Goal: Transaction & Acquisition: Purchase product/service

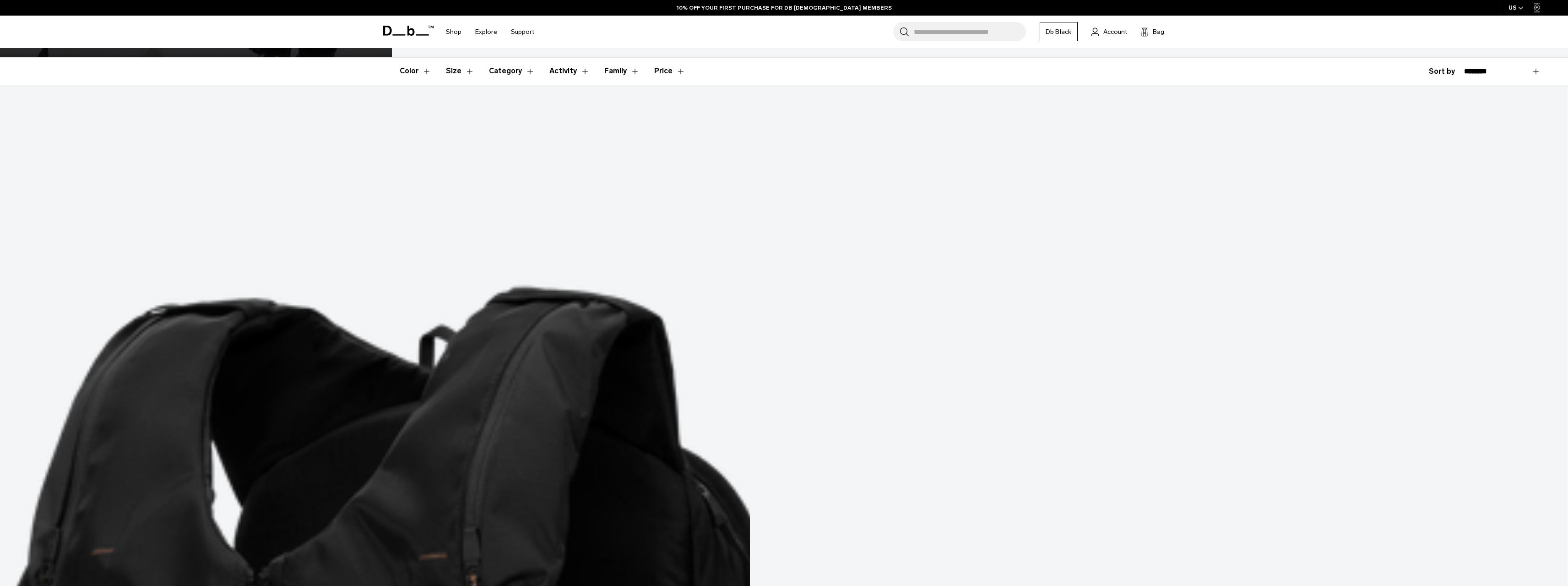
scroll to position [321, 0]
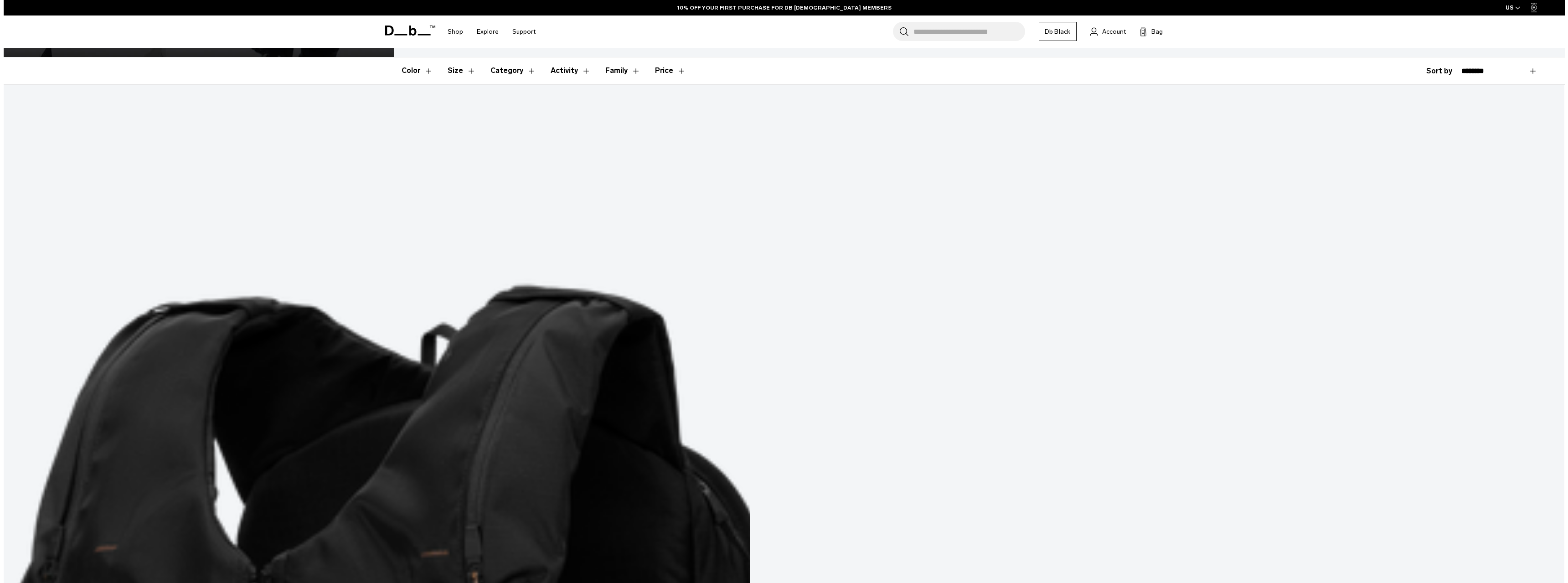
scroll to position [0, 0]
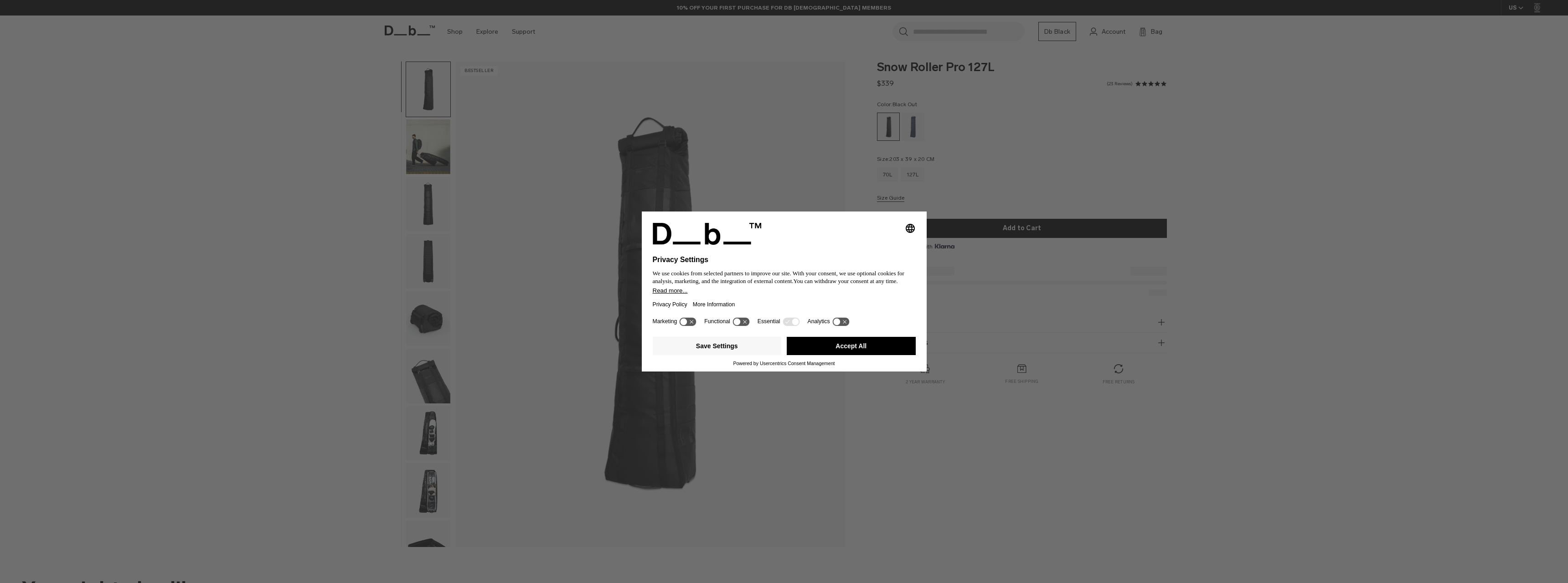
click at [915, 327] on button "Description" at bounding box center [1022, 322] width 290 height 11
click at [922, 341] on span "The world's first length adjustable, compressible, rib protected, ski and snowb…" at bounding box center [1022, 364] width 290 height 93
click at [915, 129] on div "Blue Hour" at bounding box center [914, 127] width 24 height 28
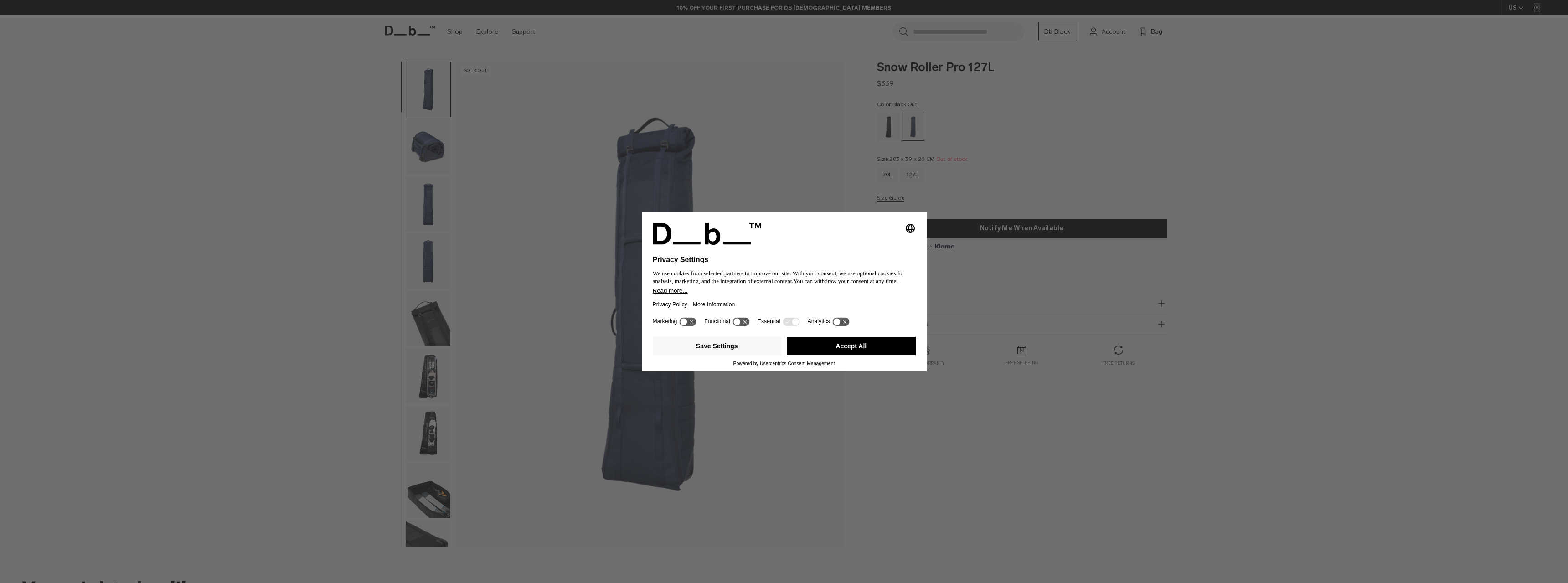
click at [888, 126] on div "Black Out" at bounding box center [889, 127] width 24 height 28
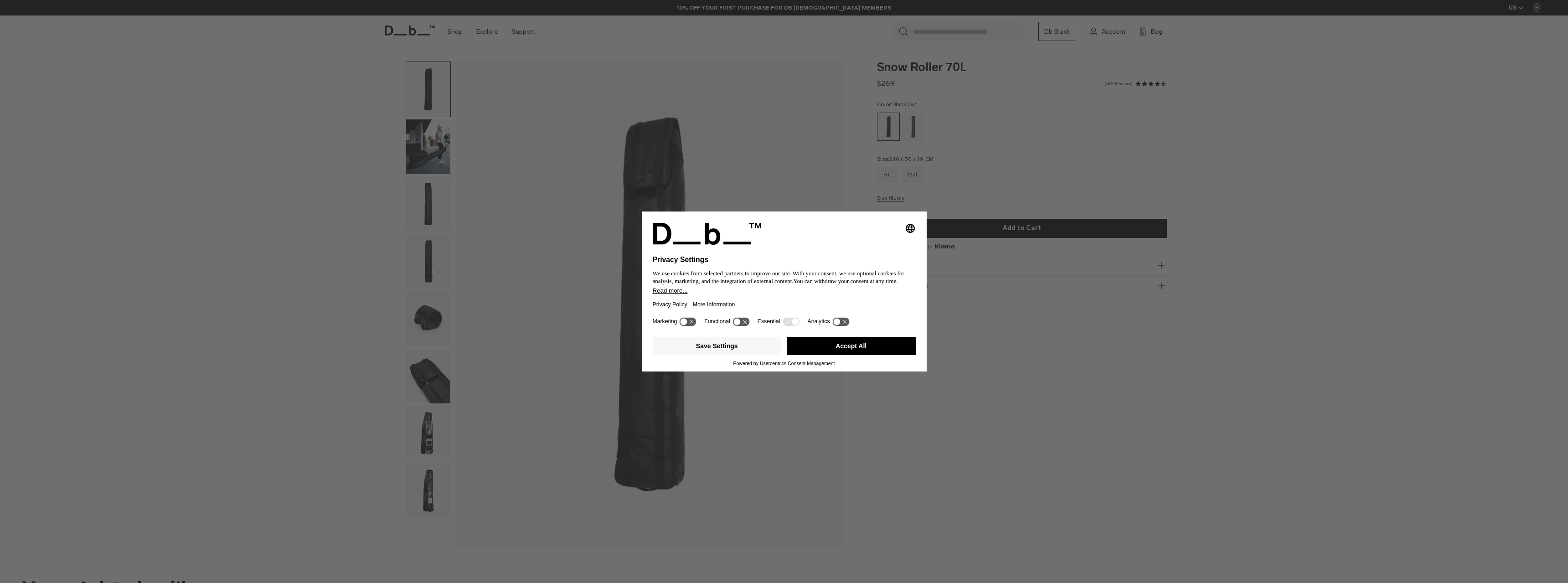
click at [411, 137] on img "button" at bounding box center [428, 147] width 44 height 55
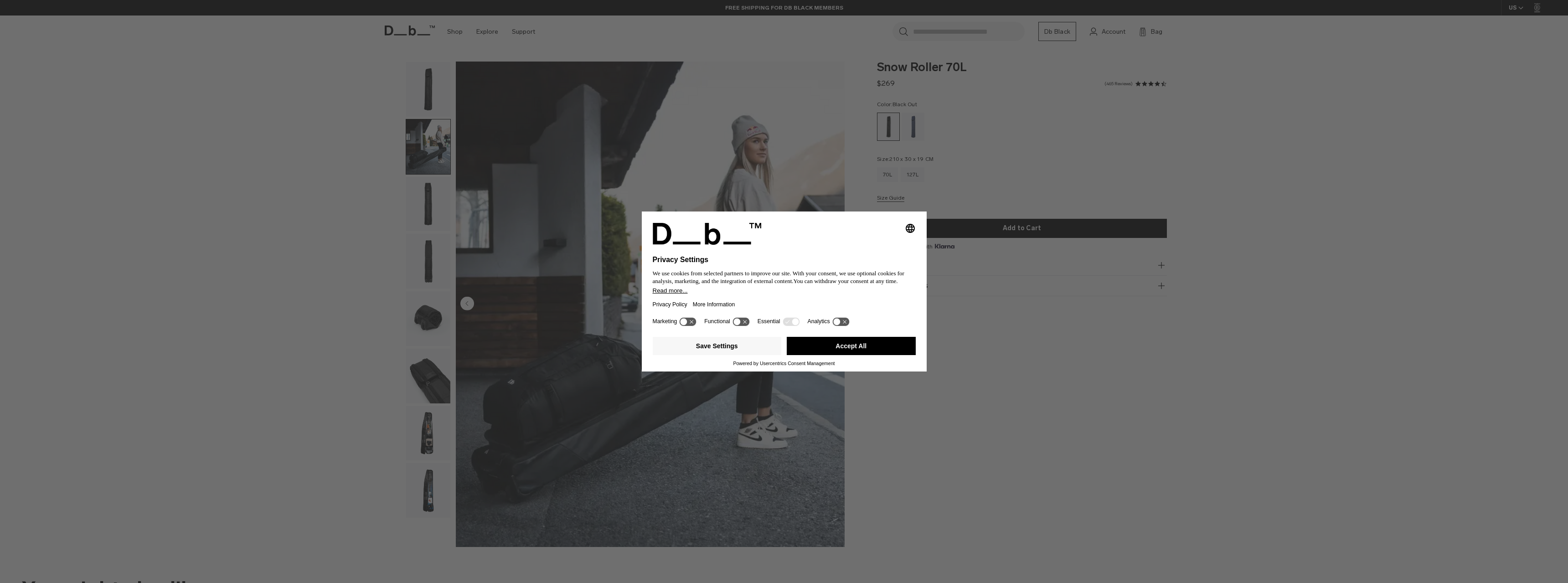
click at [425, 206] on img "button" at bounding box center [428, 204] width 44 height 55
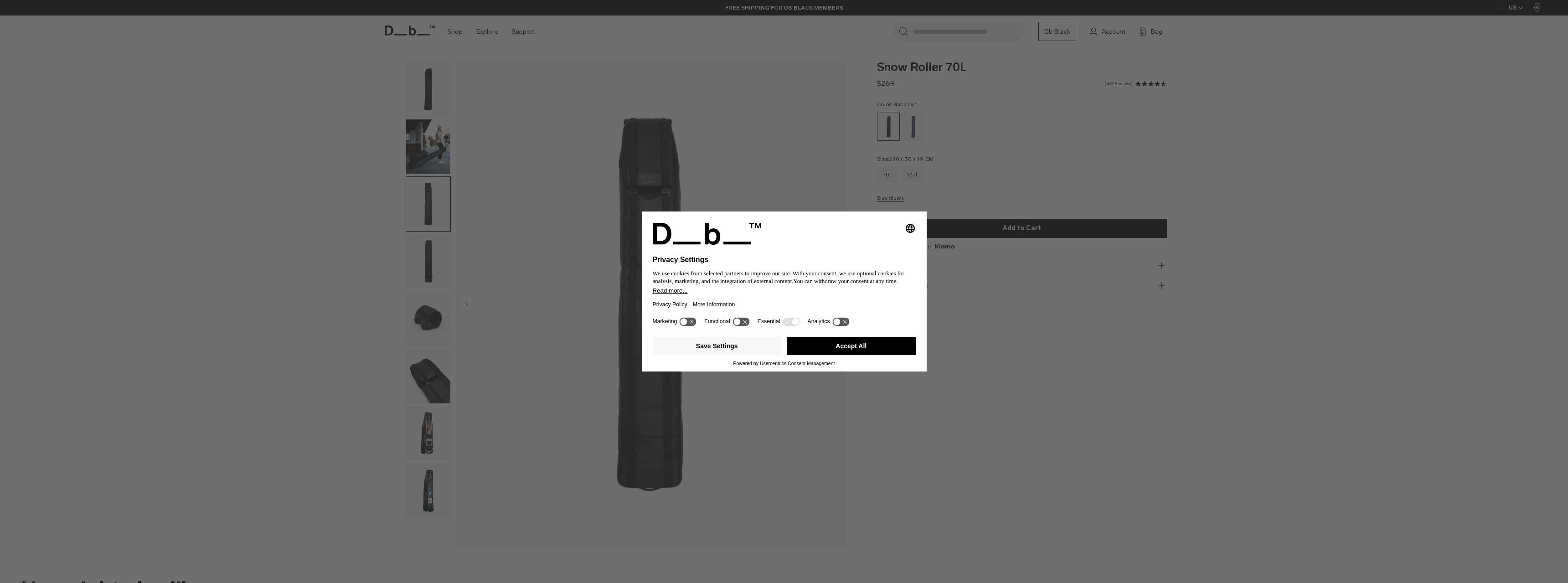
click at [433, 261] on img "button" at bounding box center [428, 261] width 44 height 55
click at [432, 315] on img "button" at bounding box center [428, 318] width 44 height 55
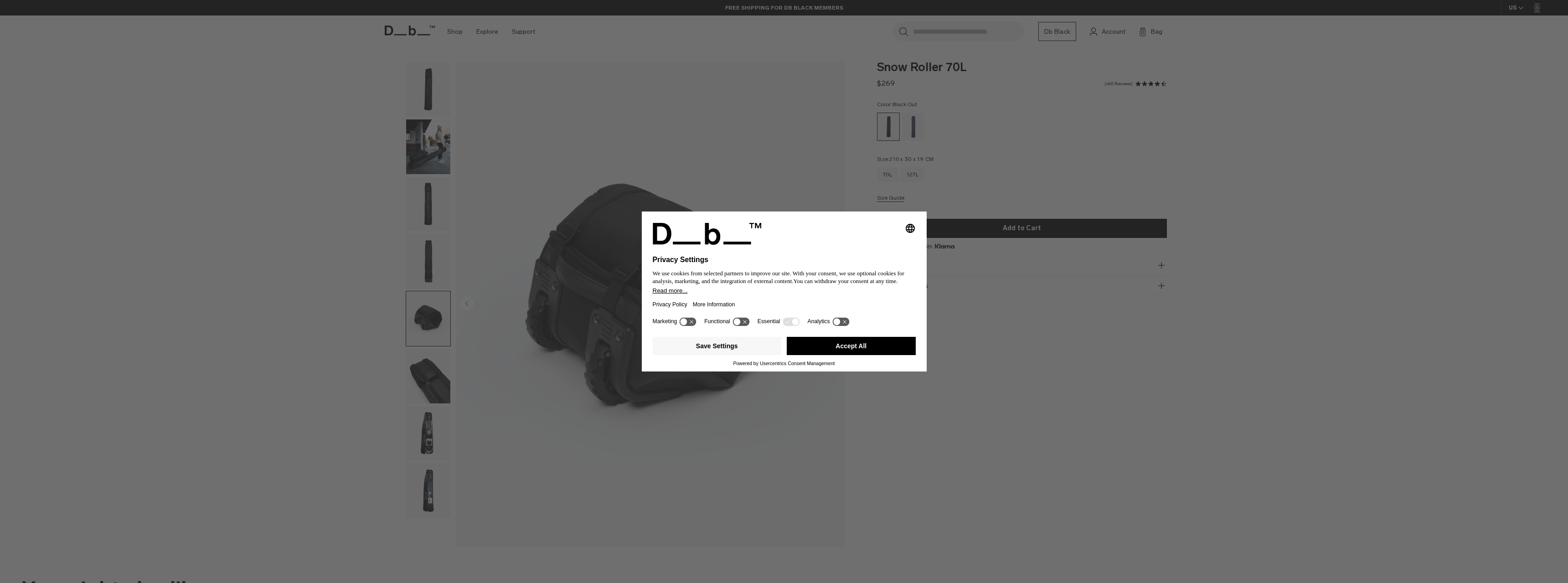
click at [431, 371] on img "button" at bounding box center [428, 376] width 44 height 55
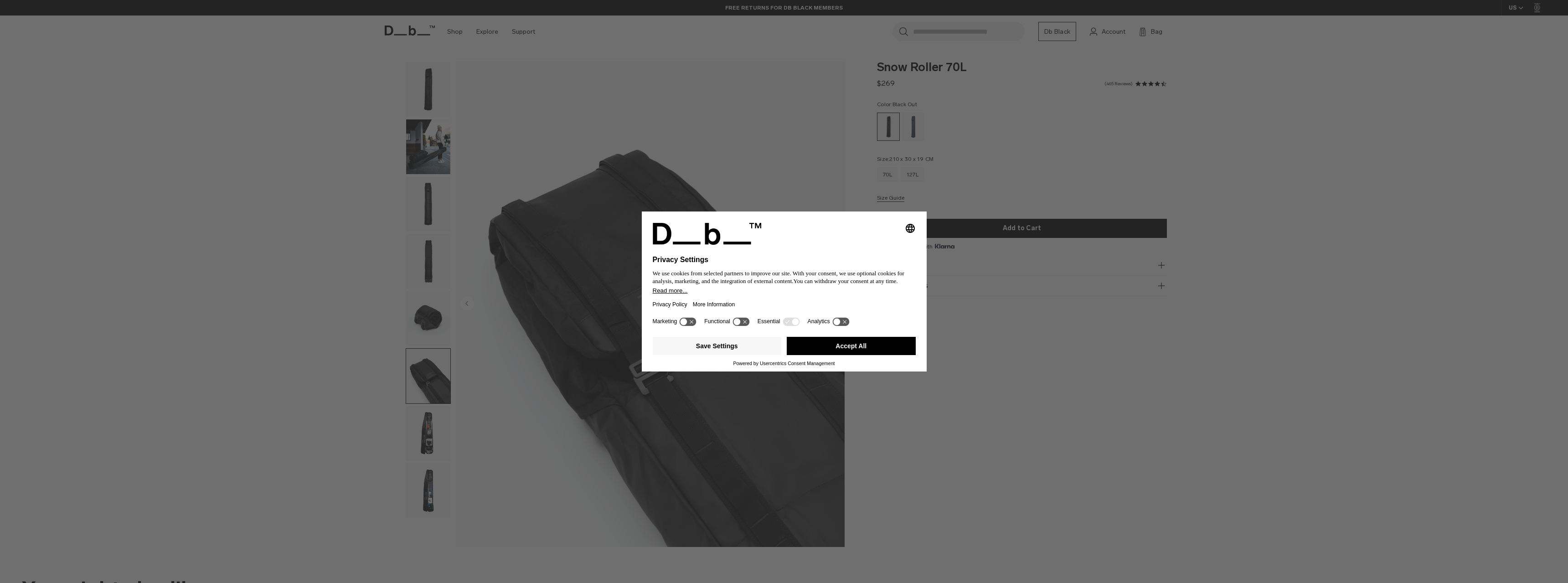
click at [423, 432] on img "button" at bounding box center [428, 433] width 44 height 55
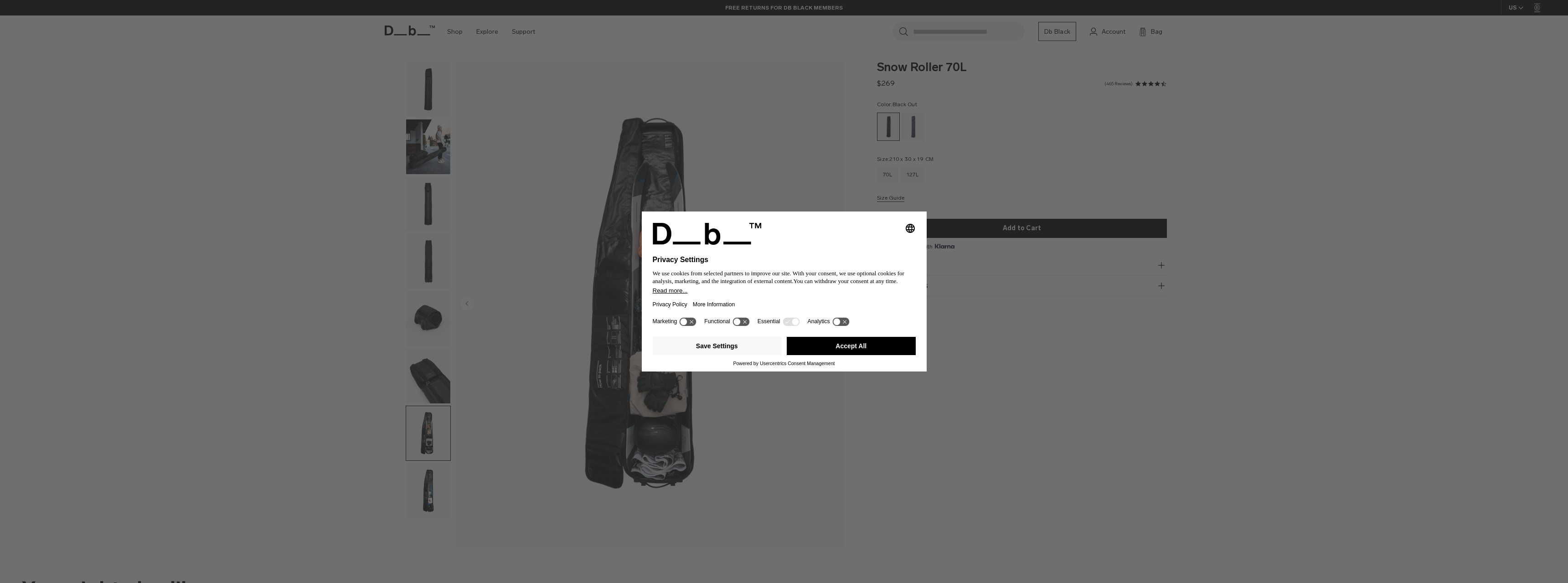
click at [428, 492] on img "button" at bounding box center [428, 490] width 44 height 55
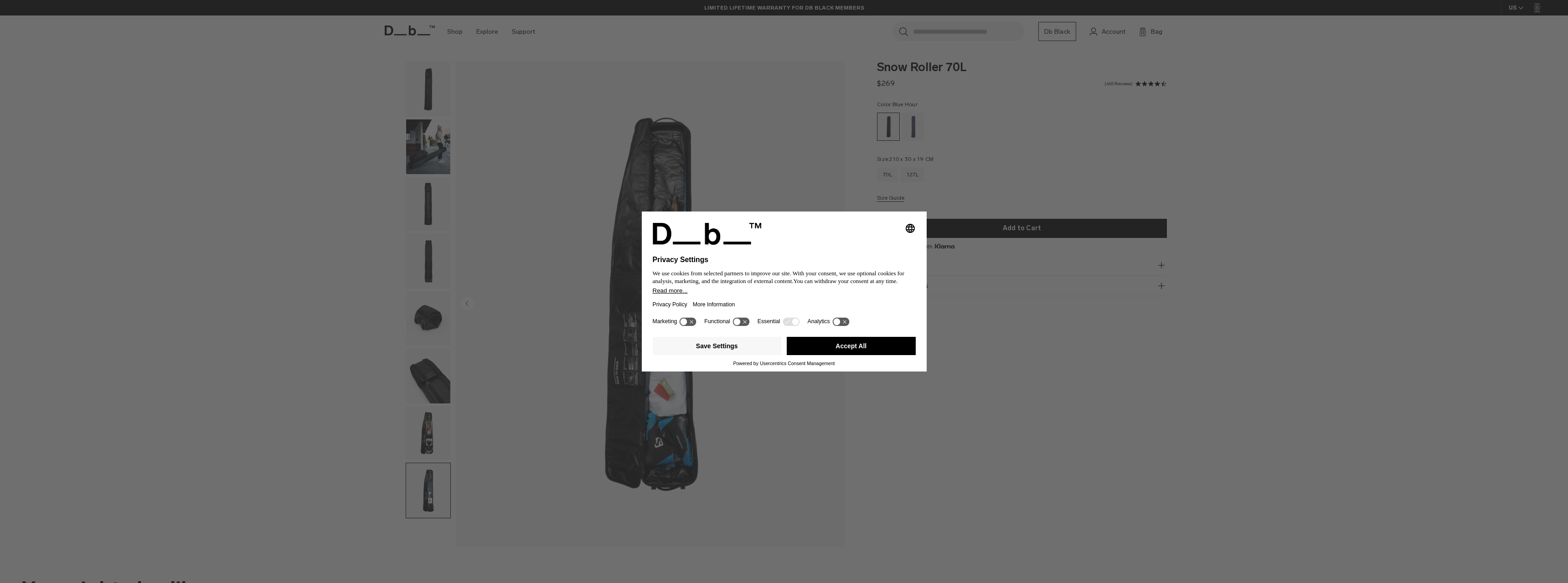
click at [914, 123] on div "Blue Hour" at bounding box center [914, 127] width 24 height 28
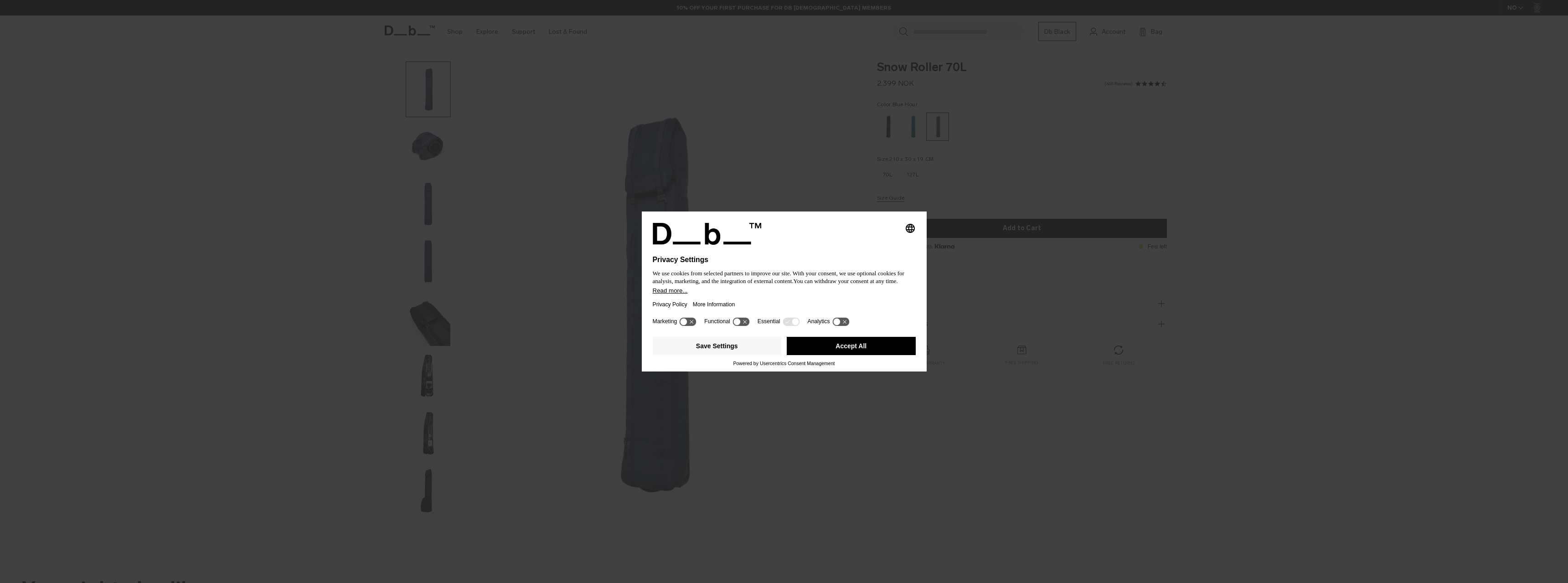
click at [862, 245] on icon "Close" at bounding box center [861, 242] width 11 height 11
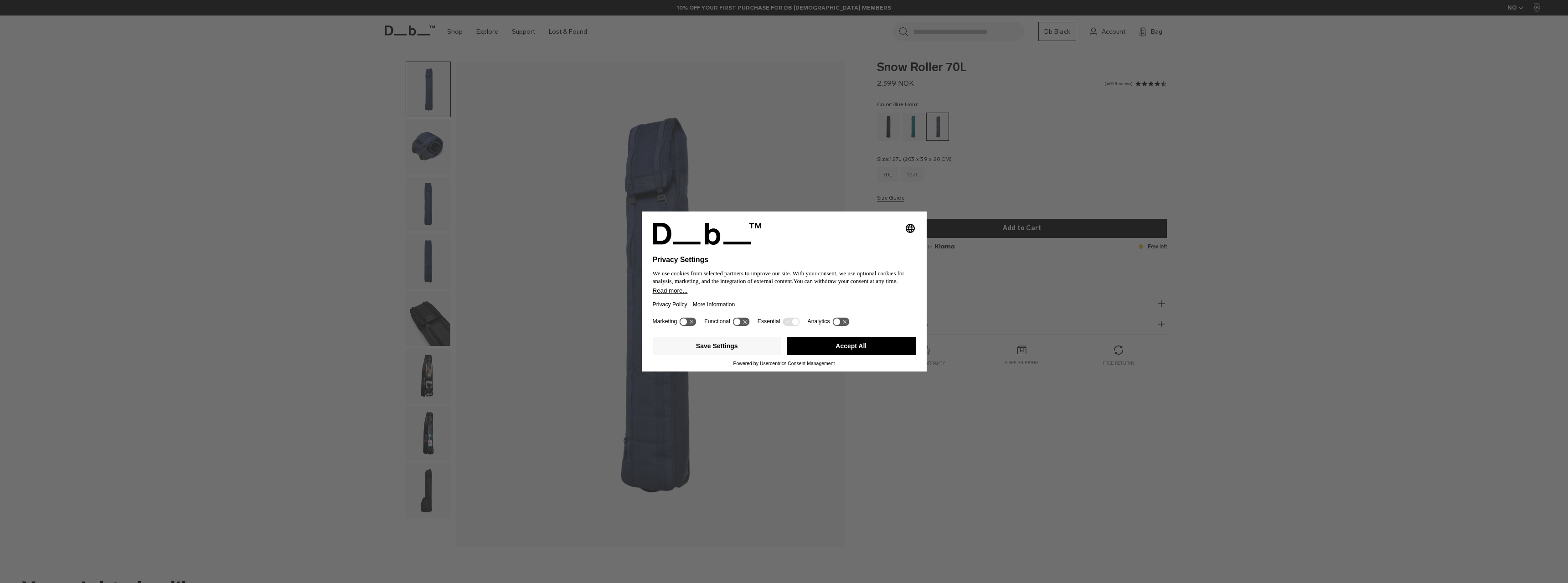
click at [914, 174] on div "127L" at bounding box center [912, 175] width 24 height 15
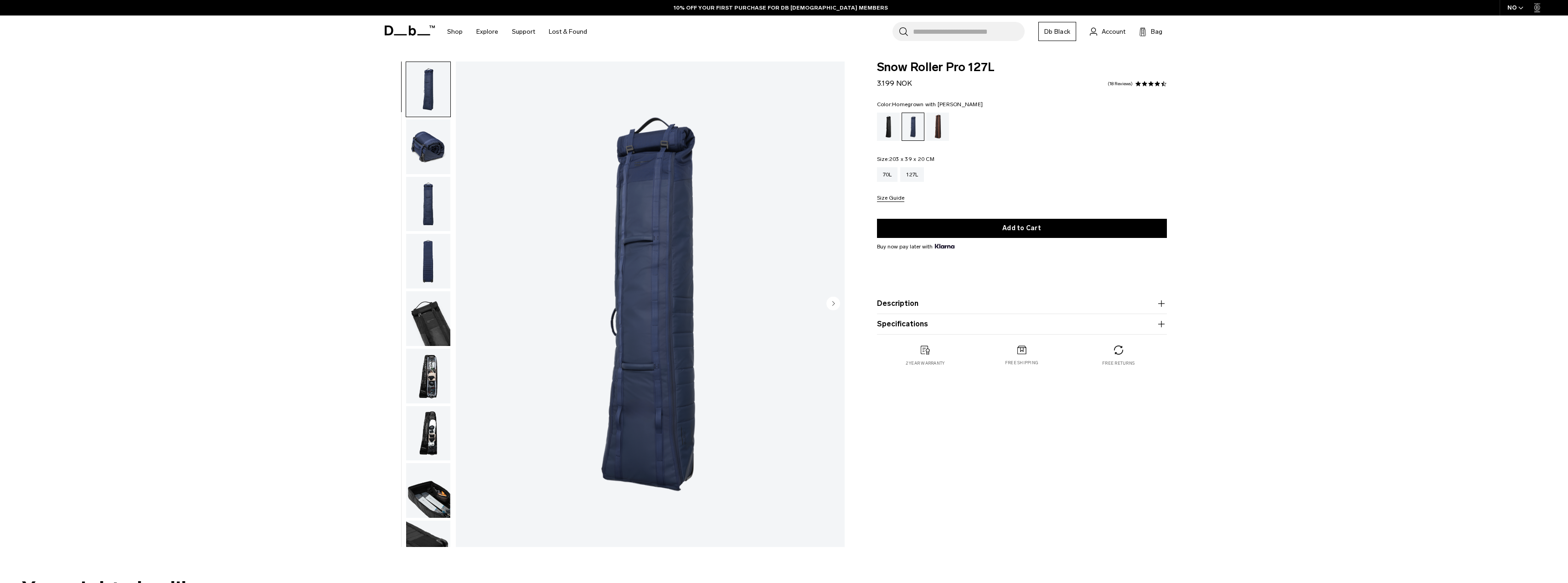
click at [935, 130] on div "Homegrown with Lu" at bounding box center [938, 127] width 24 height 28
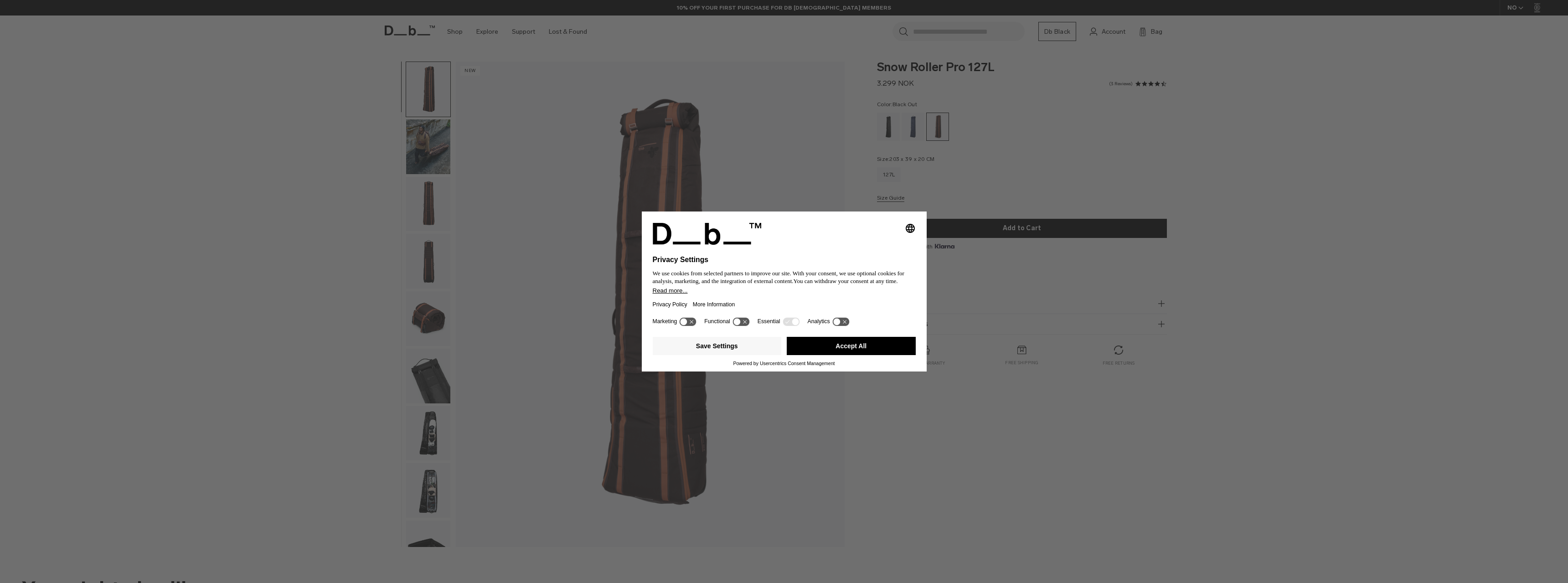
click at [879, 125] on div "Black Out" at bounding box center [889, 127] width 24 height 28
click at [894, 124] on div "Black Out" at bounding box center [889, 127] width 24 height 28
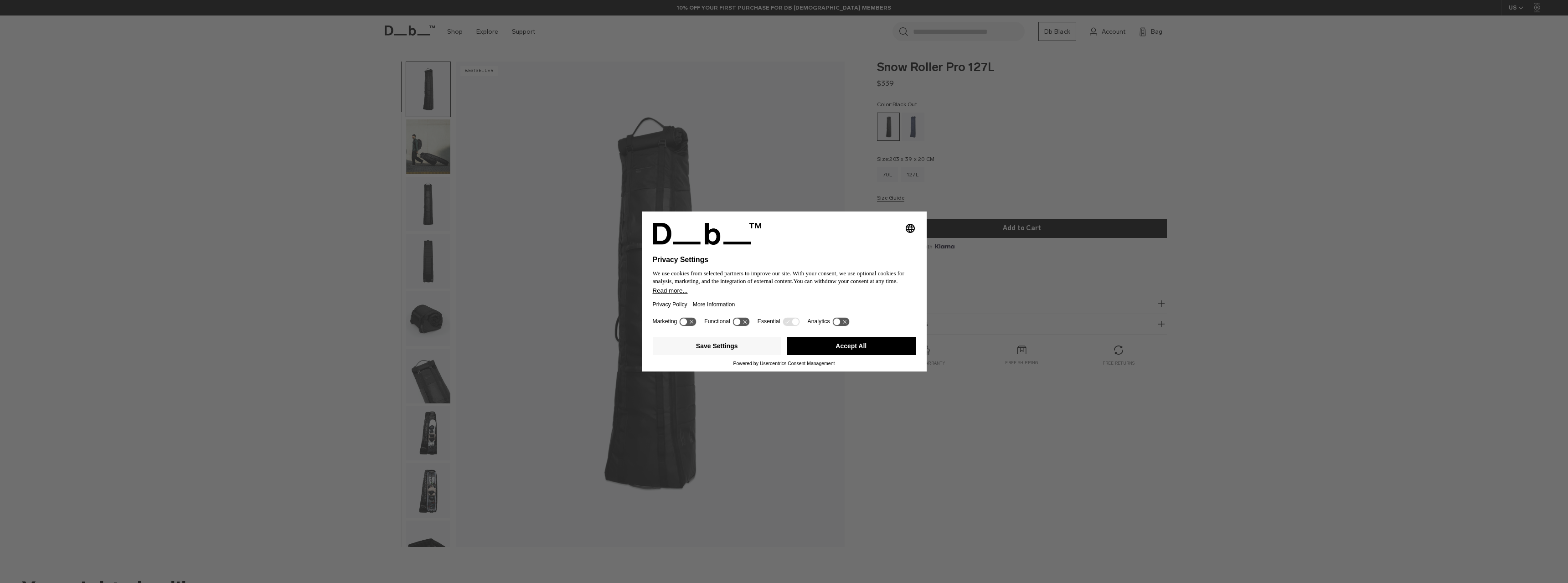
click at [429, 482] on img "button" at bounding box center [428, 490] width 44 height 55
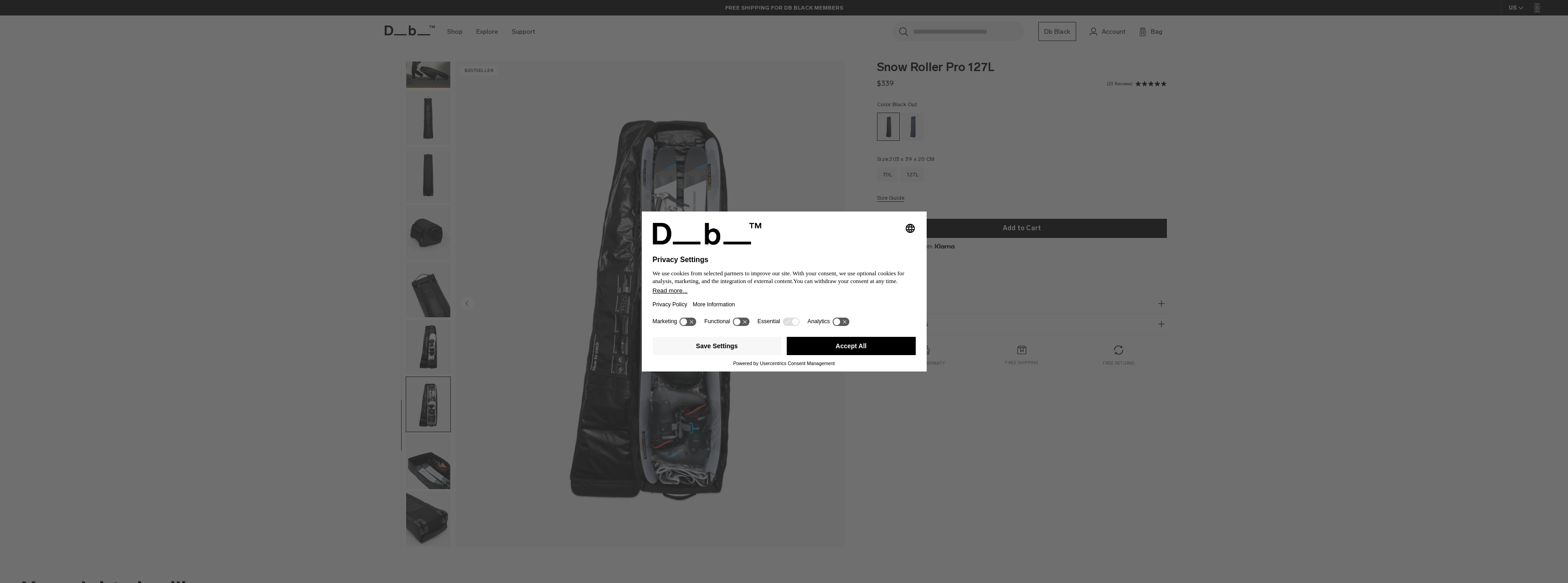
click at [433, 475] on img "button" at bounding box center [428, 462] width 44 height 55
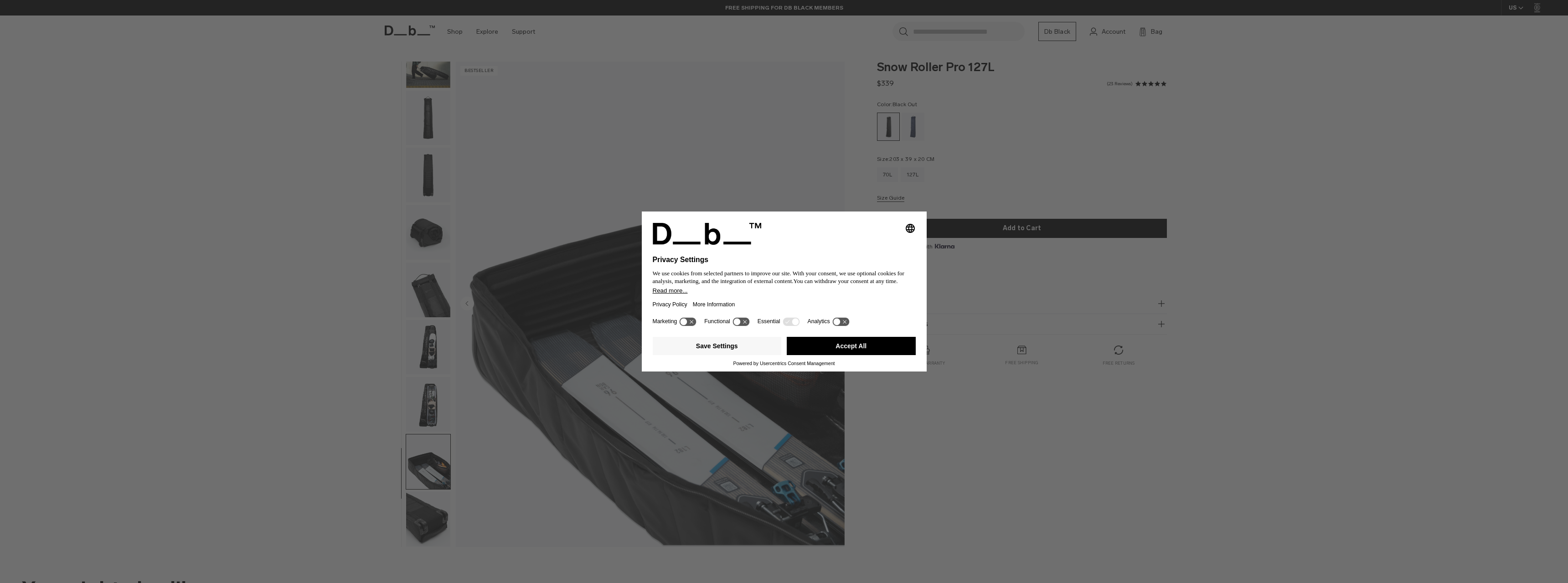
click at [441, 405] on img "button" at bounding box center [428, 404] width 44 height 55
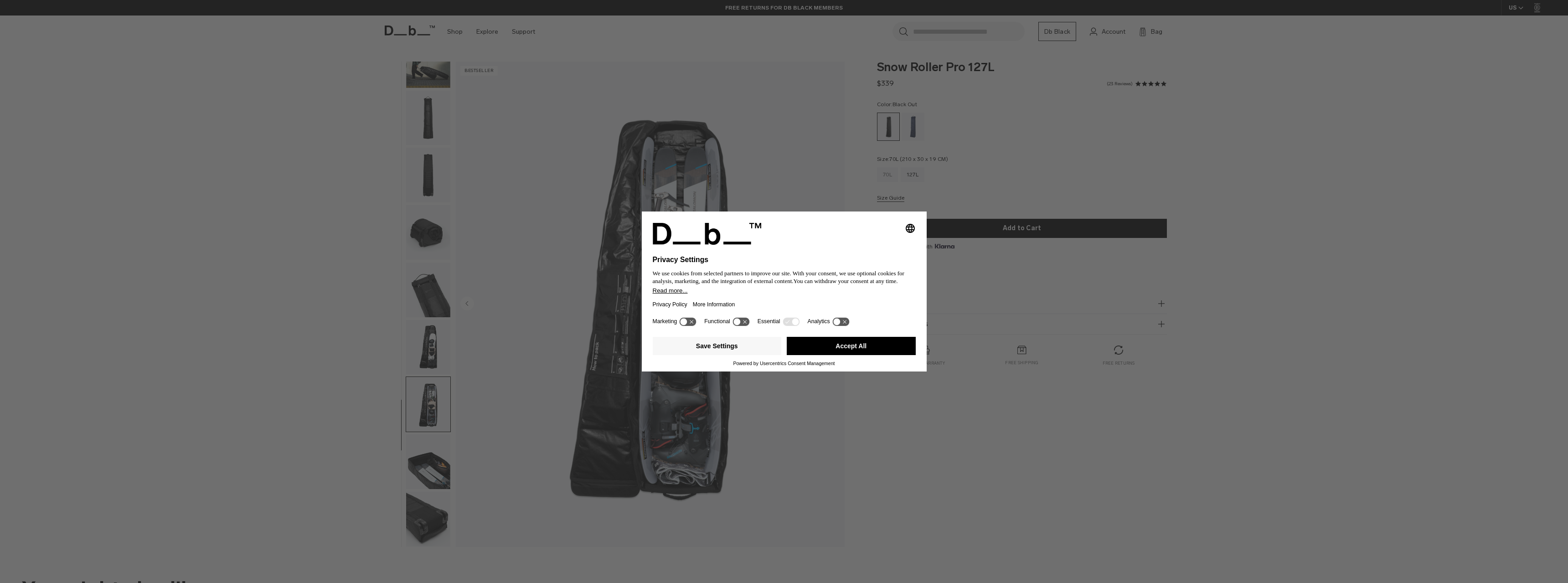
click at [883, 176] on div "70L" at bounding box center [888, 175] width 21 height 15
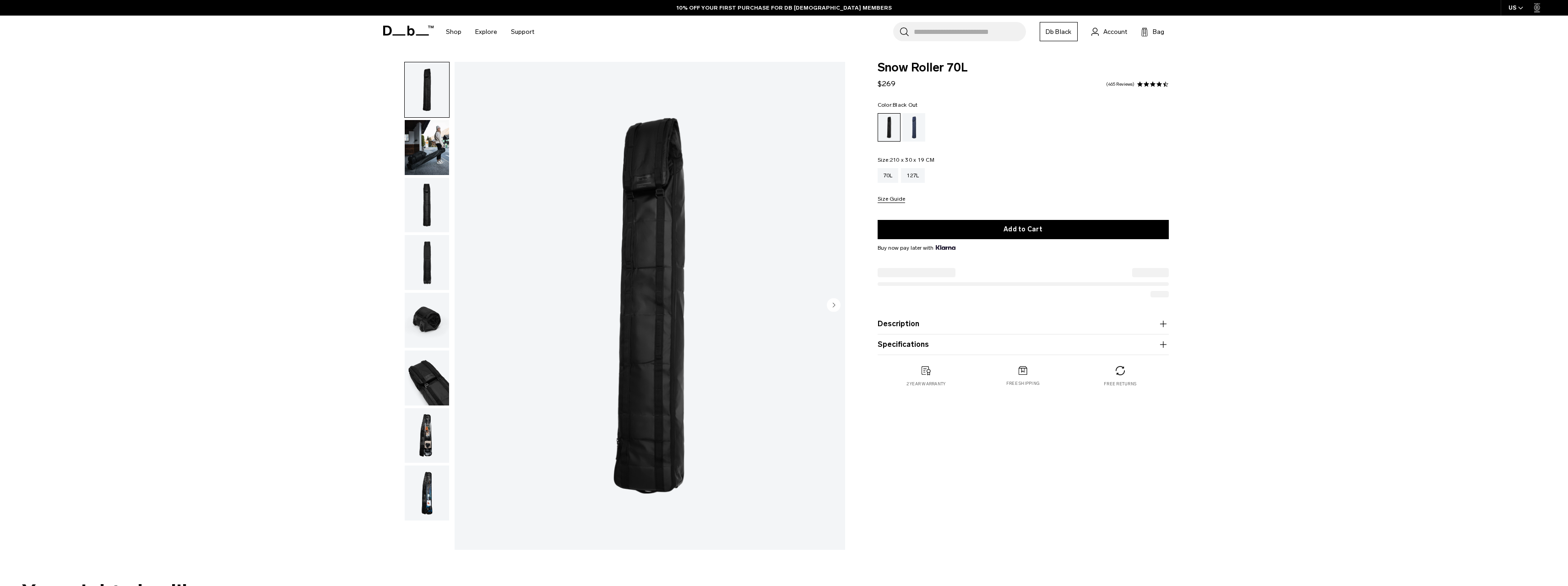
click at [426, 488] on img "button" at bounding box center [426, 493] width 44 height 55
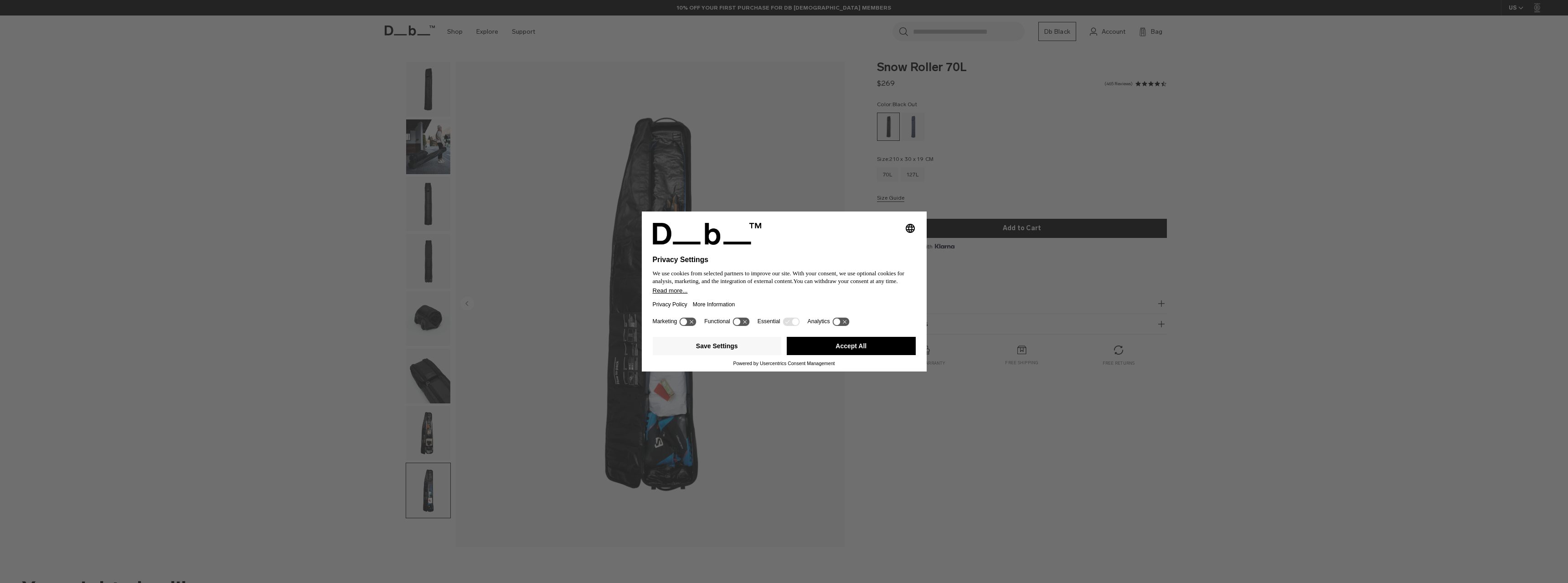
click at [429, 438] on img "button" at bounding box center [428, 433] width 44 height 55
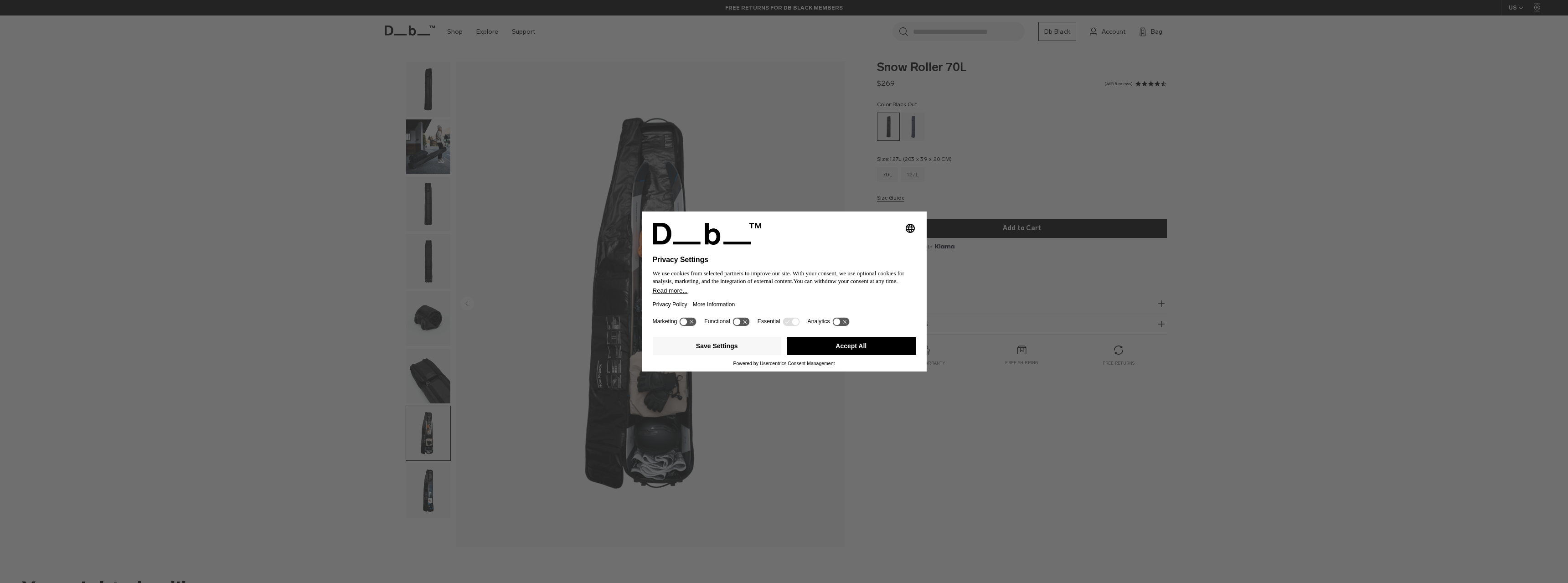
click at [914, 179] on div "127L" at bounding box center [912, 175] width 24 height 15
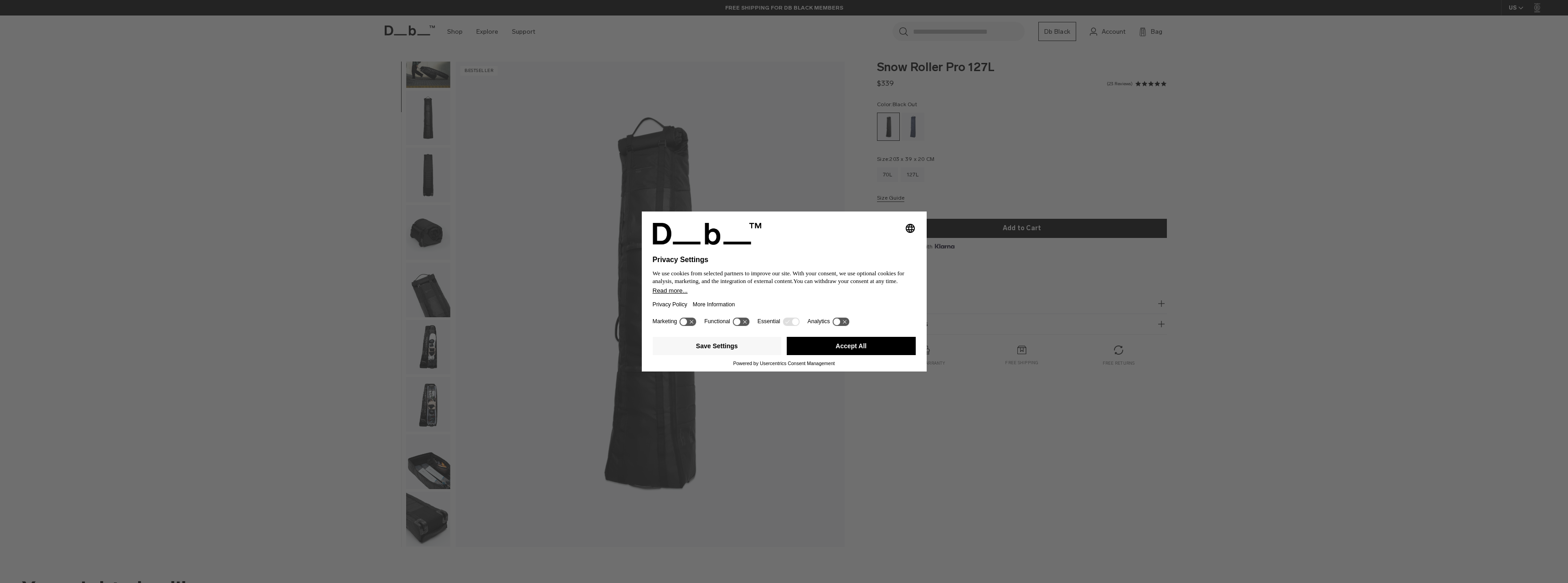
click at [426, 227] on img "button" at bounding box center [428, 232] width 44 height 55
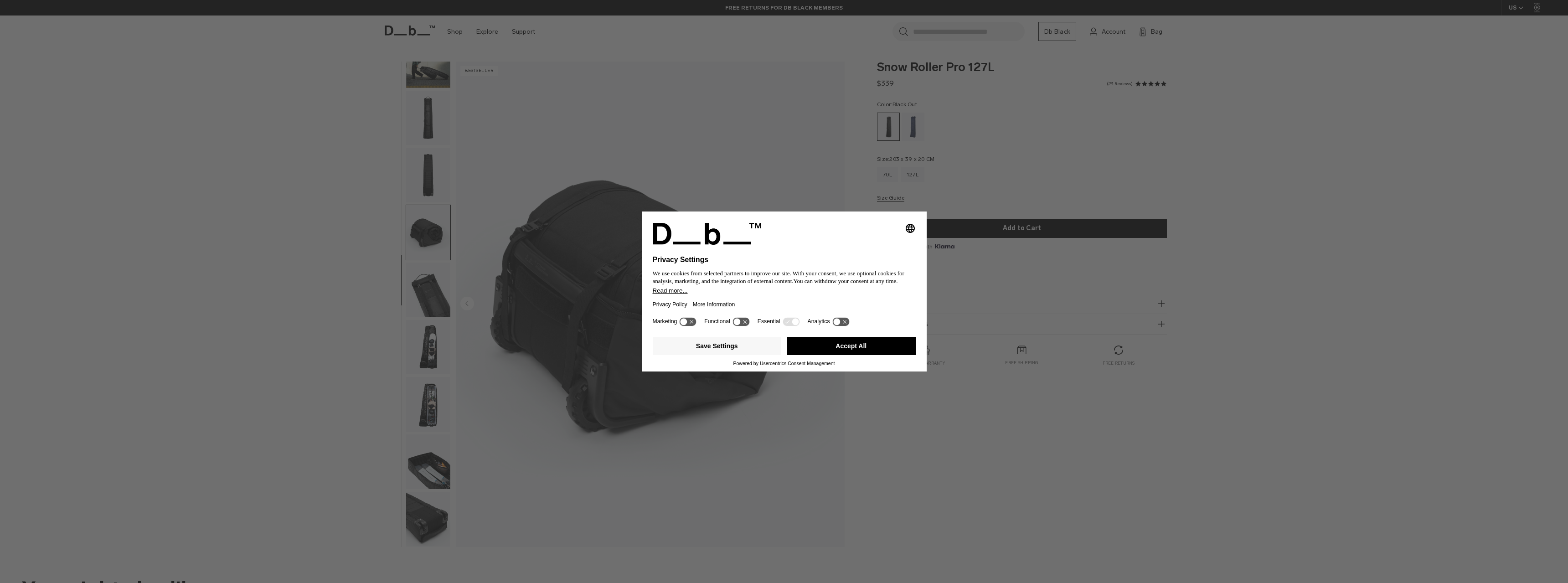
click at [419, 286] on img "button" at bounding box center [428, 290] width 44 height 55
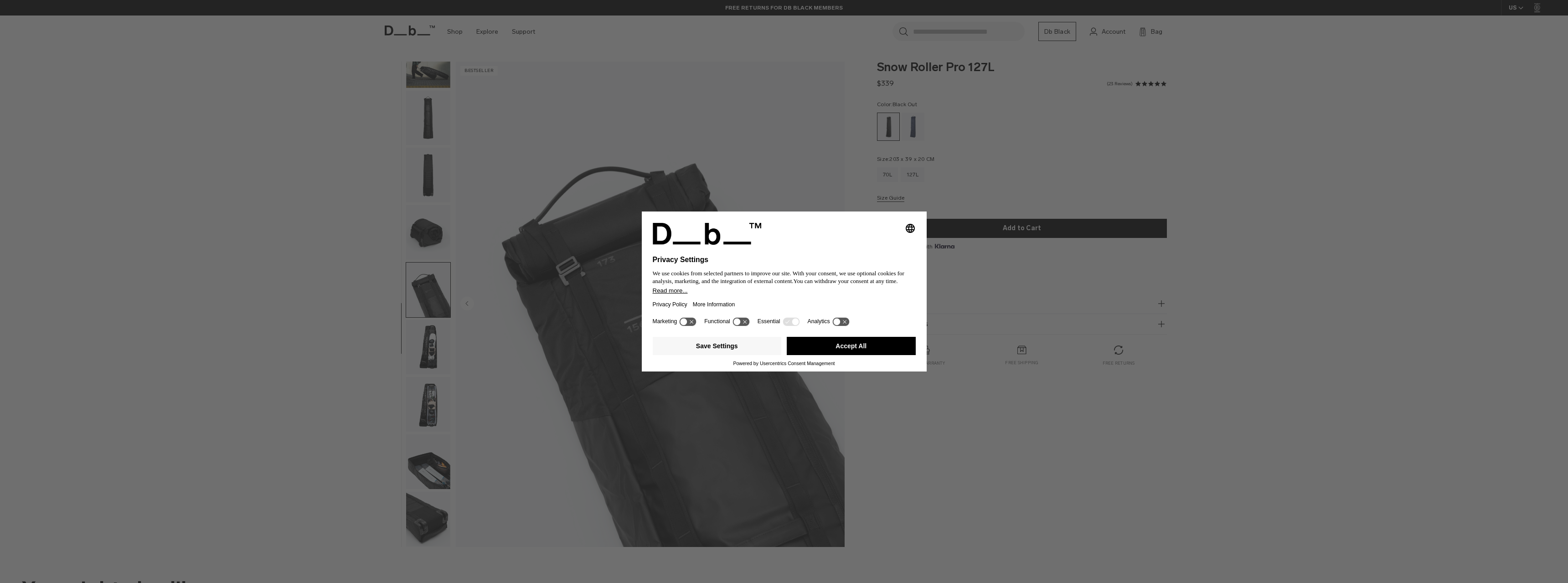
click at [428, 349] on img "button" at bounding box center [428, 347] width 44 height 55
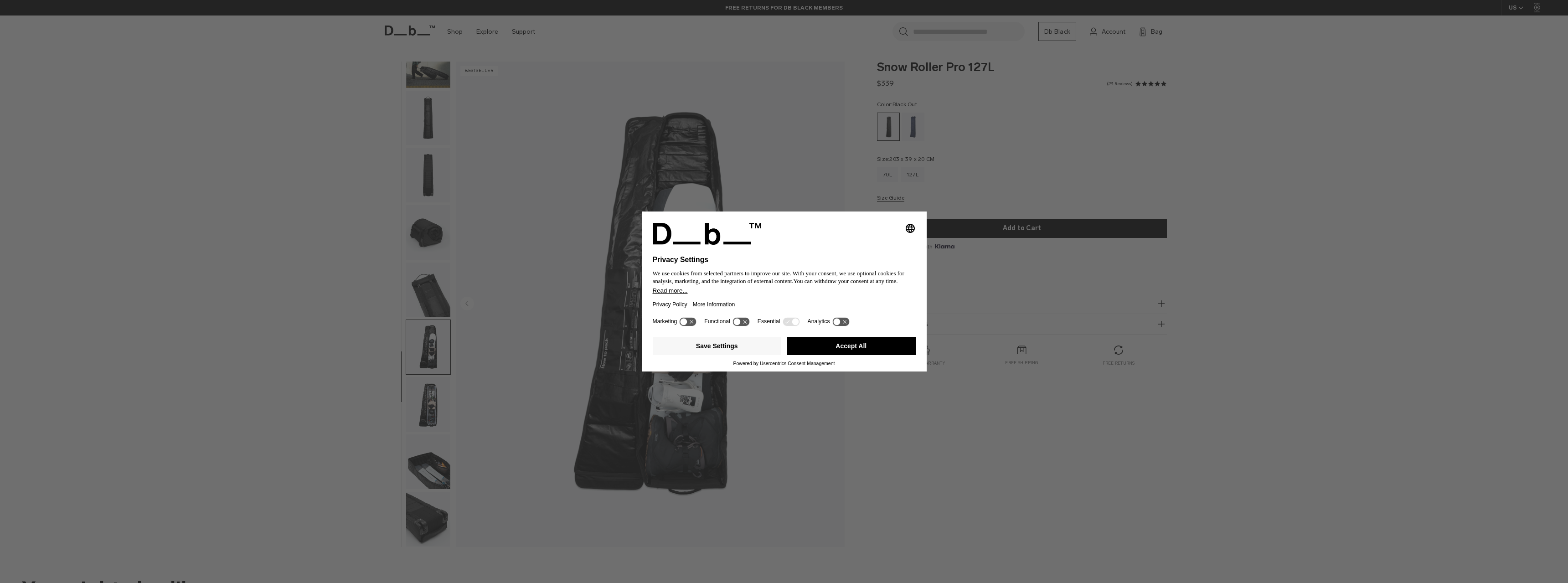
click at [435, 407] on img "button" at bounding box center [428, 404] width 44 height 55
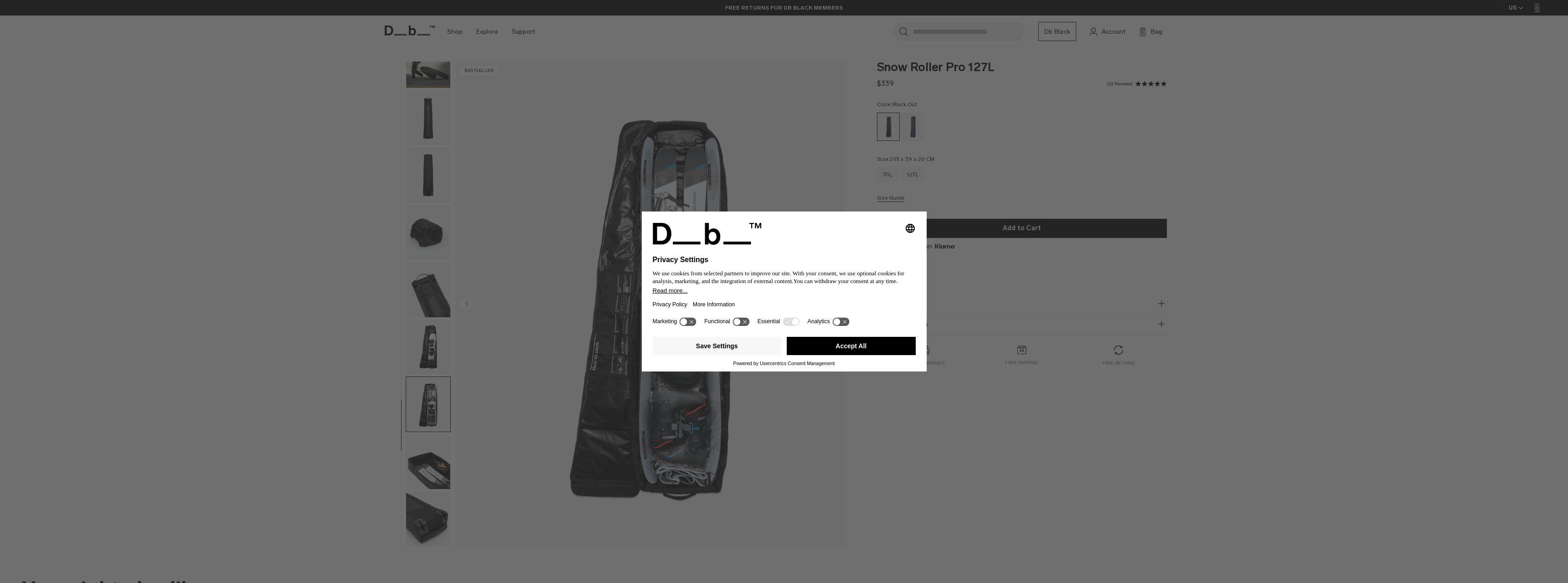
click at [443, 468] on img "button" at bounding box center [428, 462] width 44 height 55
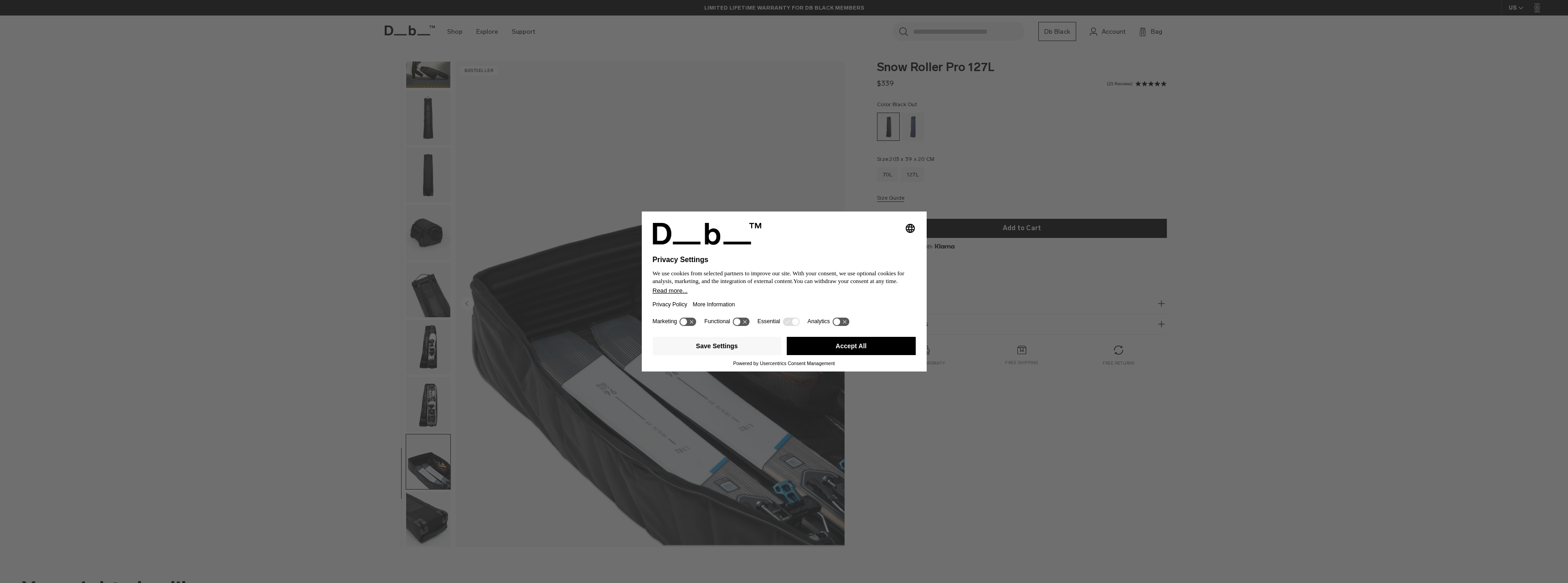
click at [436, 517] on img "button" at bounding box center [428, 519] width 44 height 55
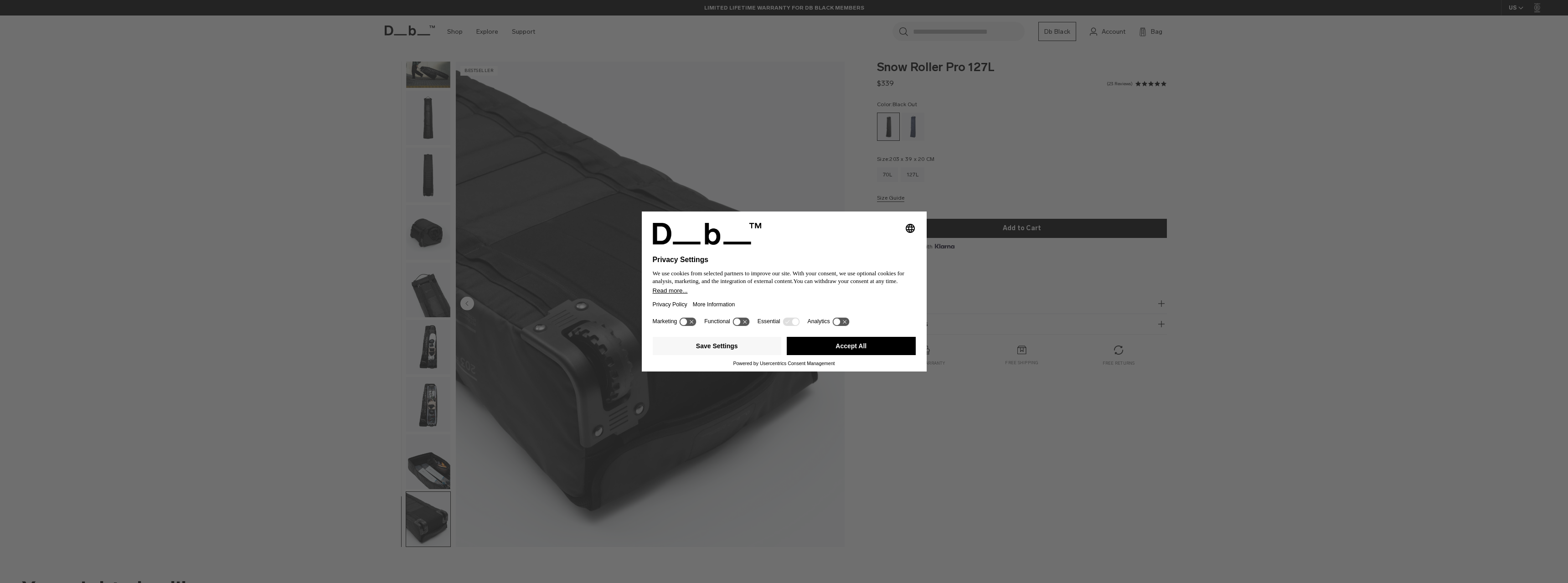
click at [438, 470] on img "button" at bounding box center [428, 462] width 44 height 55
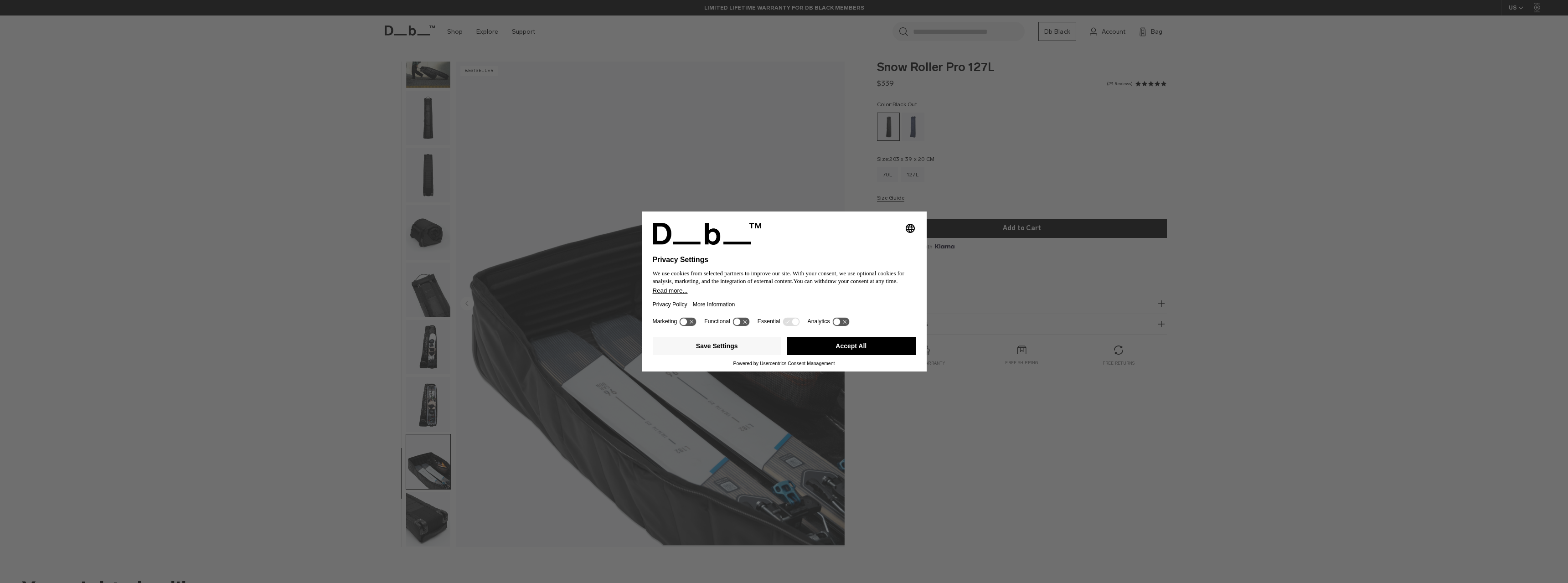
click at [430, 514] on img "button" at bounding box center [428, 519] width 44 height 55
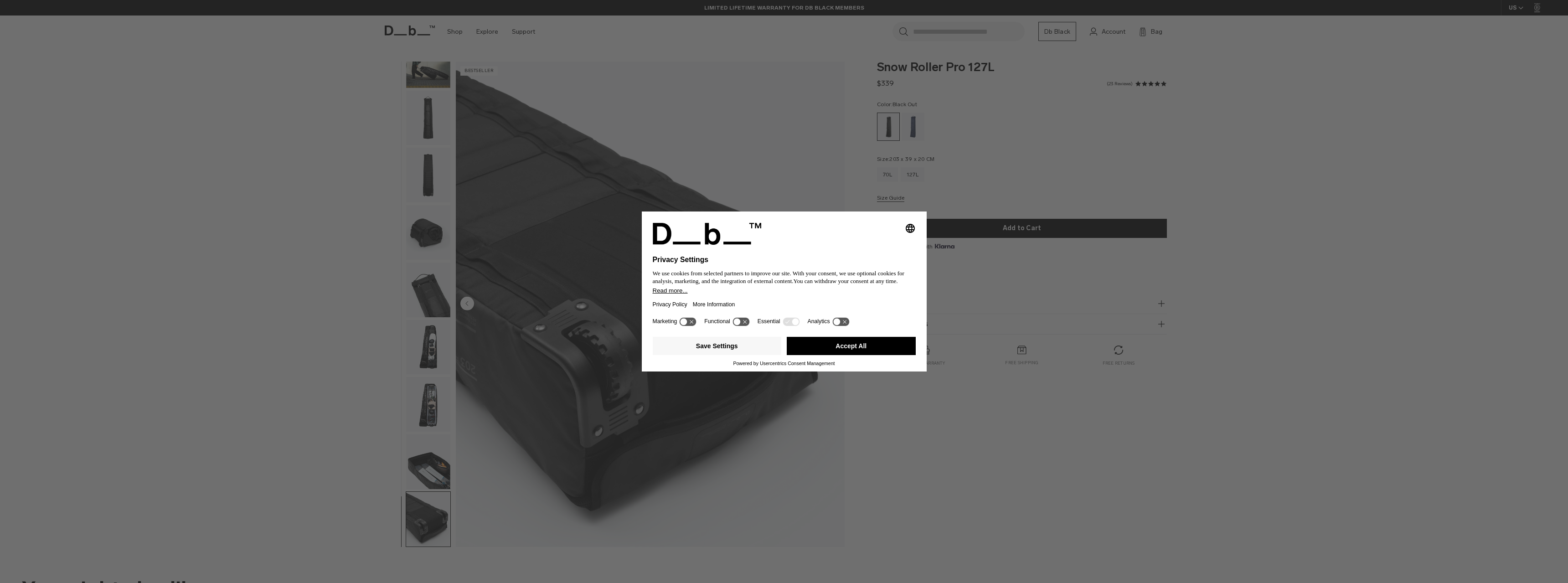
click at [434, 81] on img "button" at bounding box center [428, 61] width 44 height 55
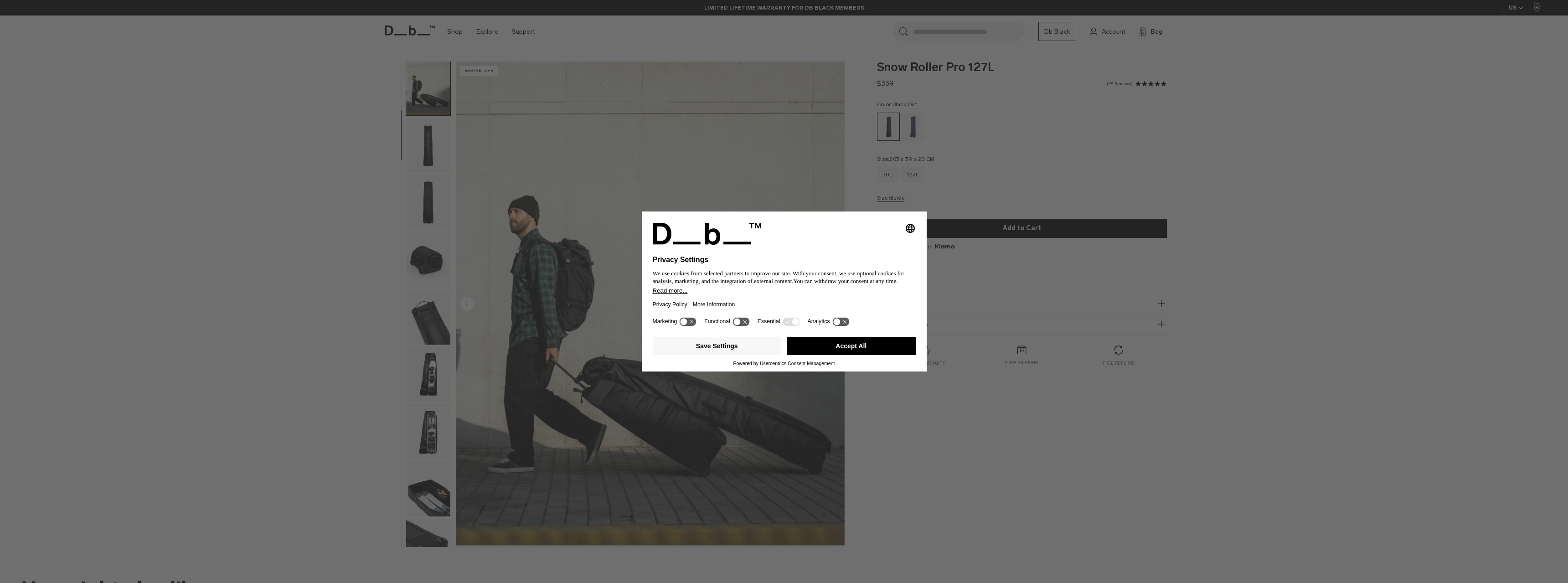
scroll to position [58, 0]
click at [431, 152] on img "button" at bounding box center [428, 147] width 44 height 55
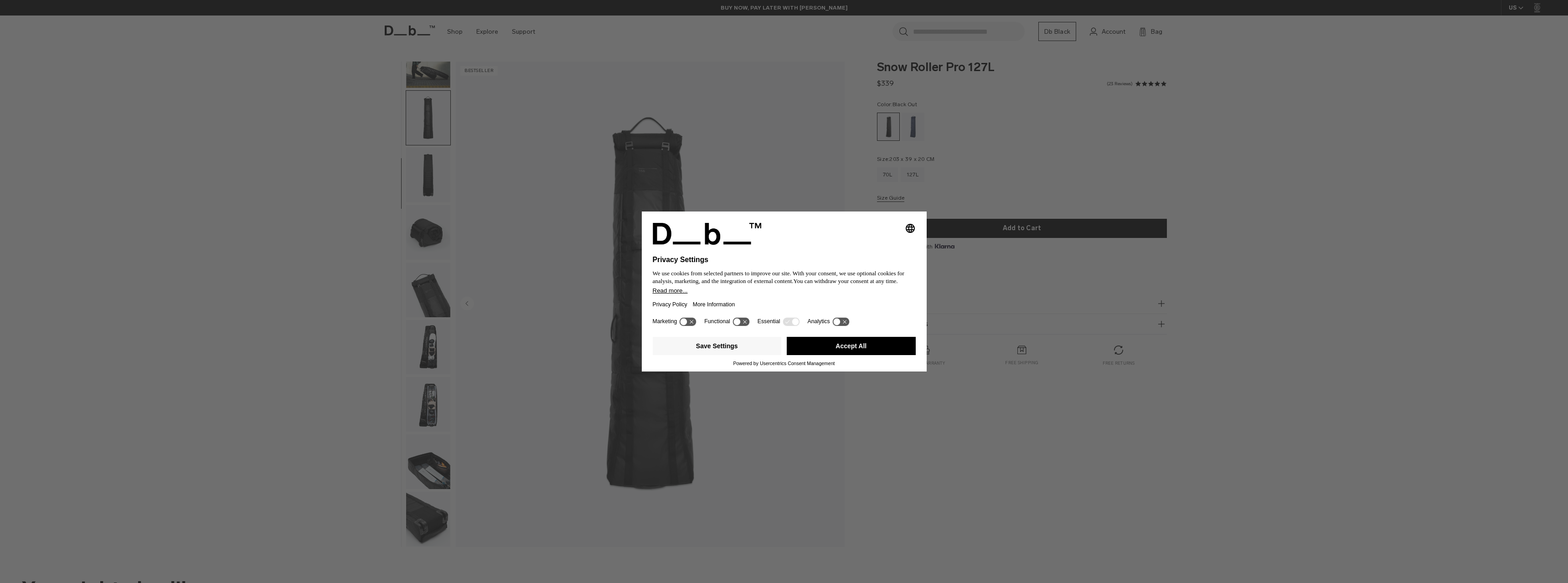
click at [437, 85] on img "button" at bounding box center [428, 61] width 44 height 55
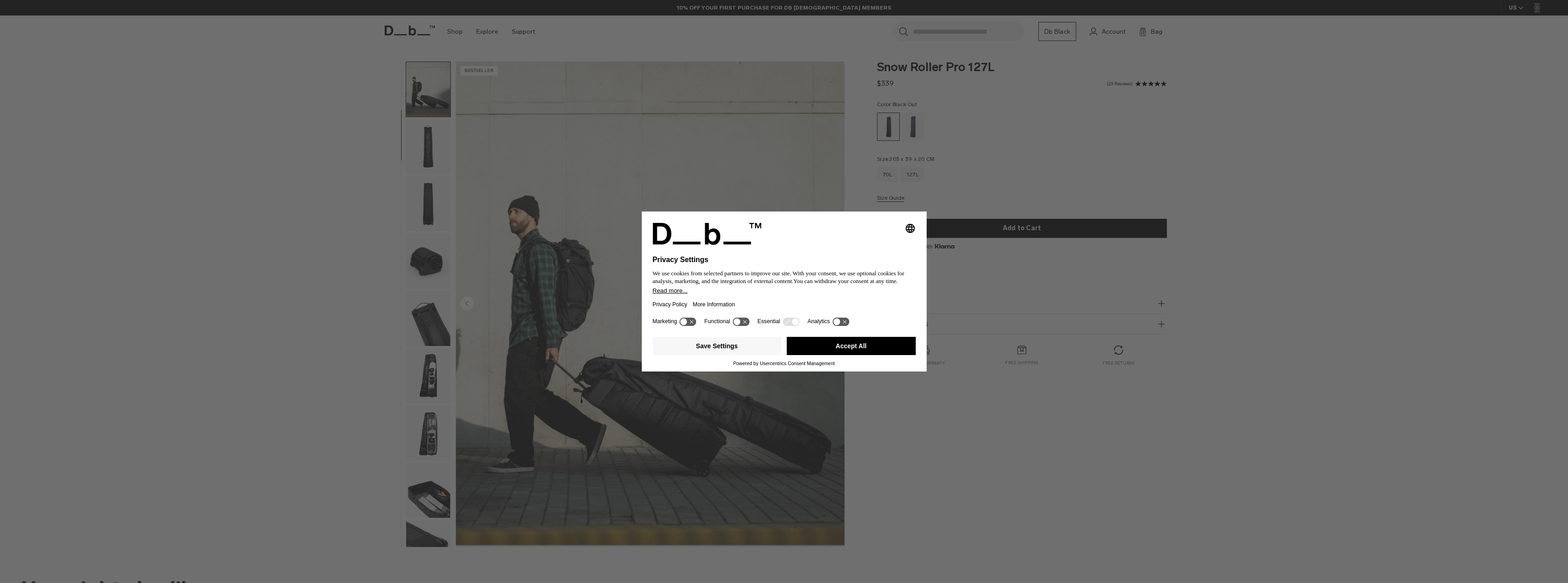
click at [428, 153] on img "button" at bounding box center [428, 147] width 44 height 55
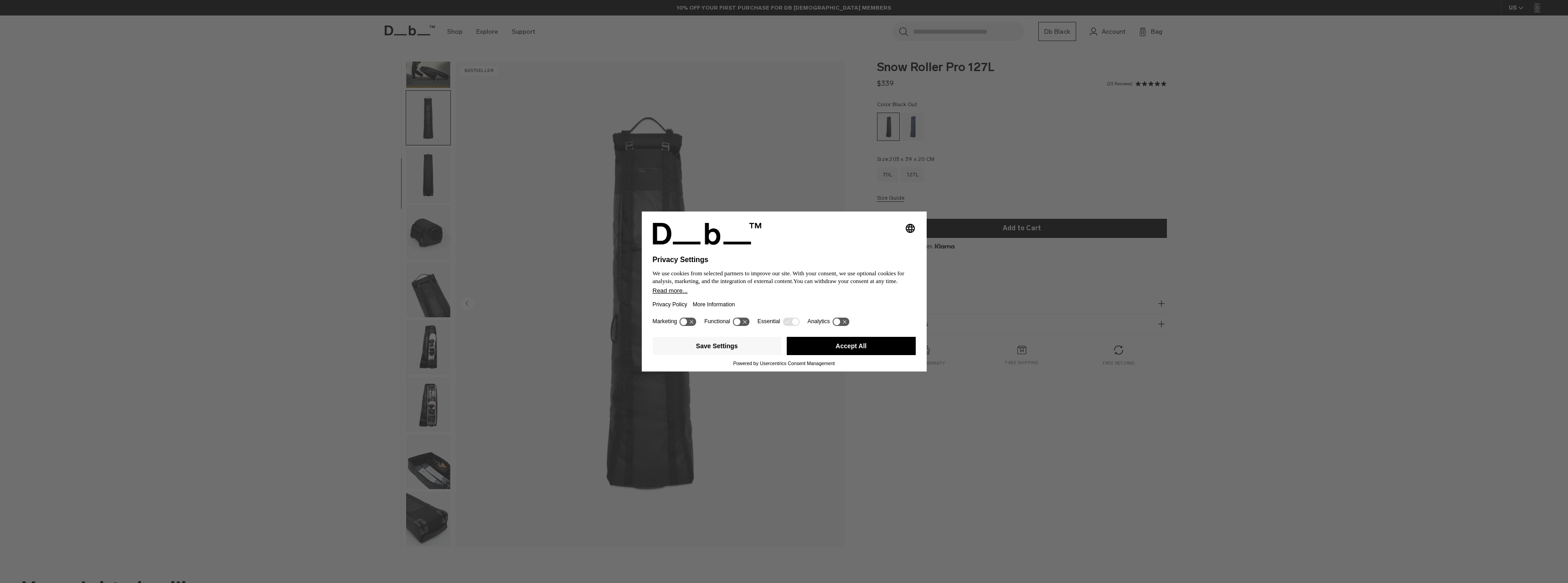
click at [428, 170] on img "button" at bounding box center [428, 175] width 44 height 55
click at [429, 232] on img "button" at bounding box center [428, 232] width 44 height 55
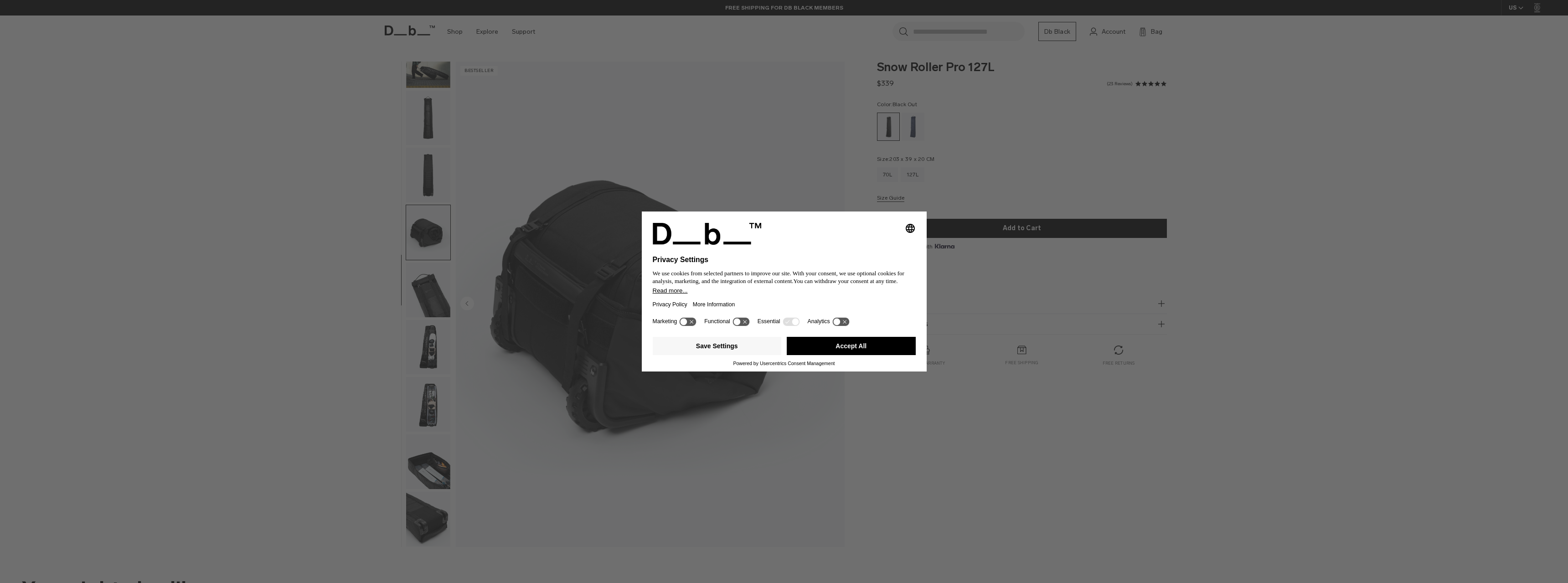
click at [430, 291] on img "button" at bounding box center [428, 290] width 44 height 55
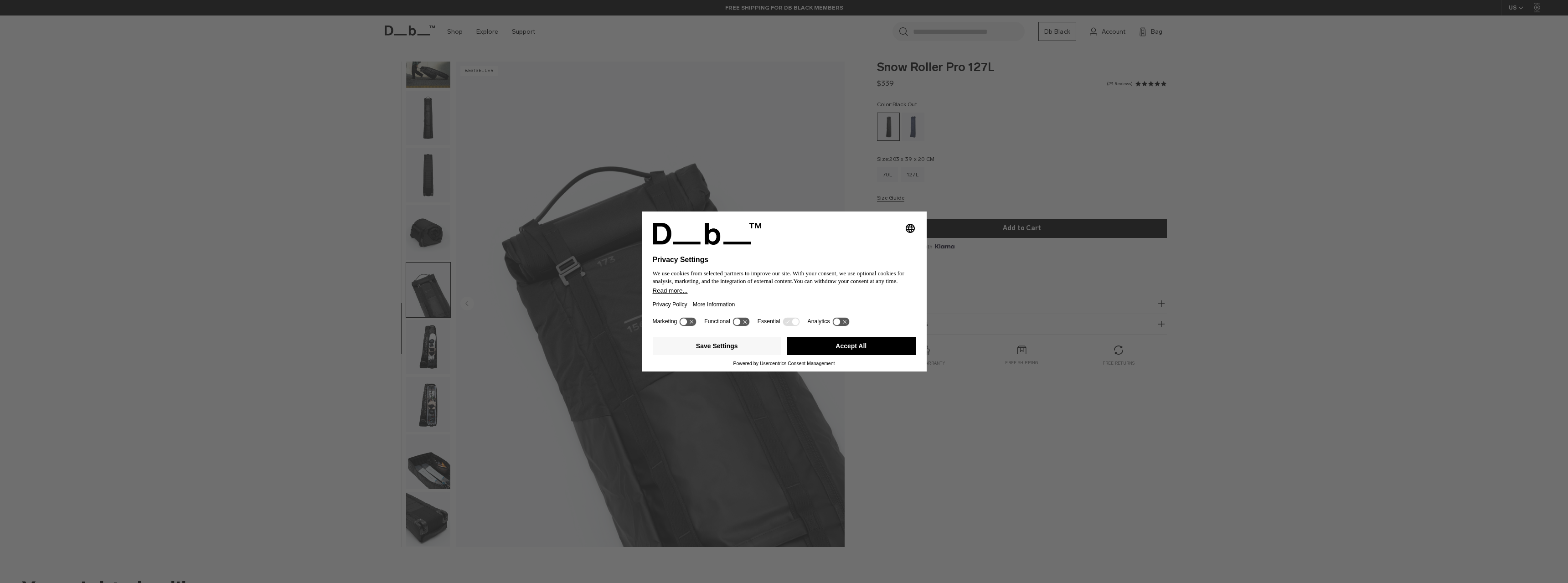
click at [432, 342] on img "button" at bounding box center [428, 347] width 44 height 55
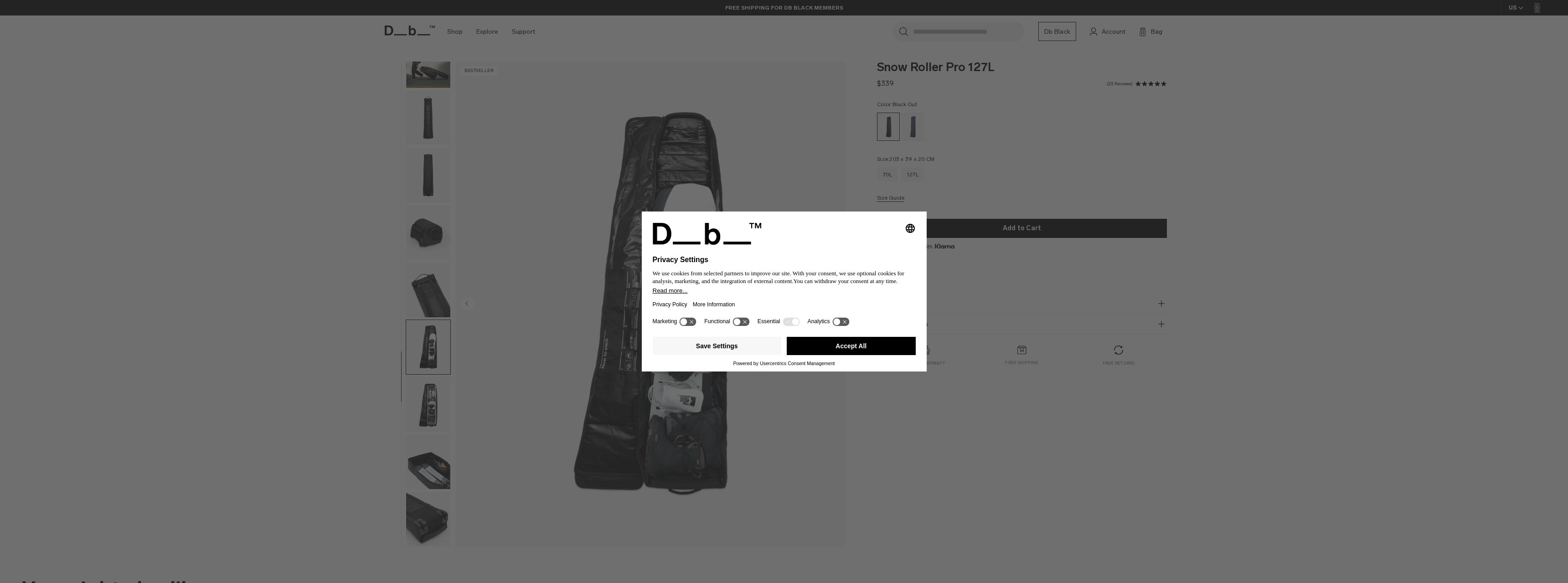
click at [434, 404] on img "button" at bounding box center [428, 404] width 44 height 55
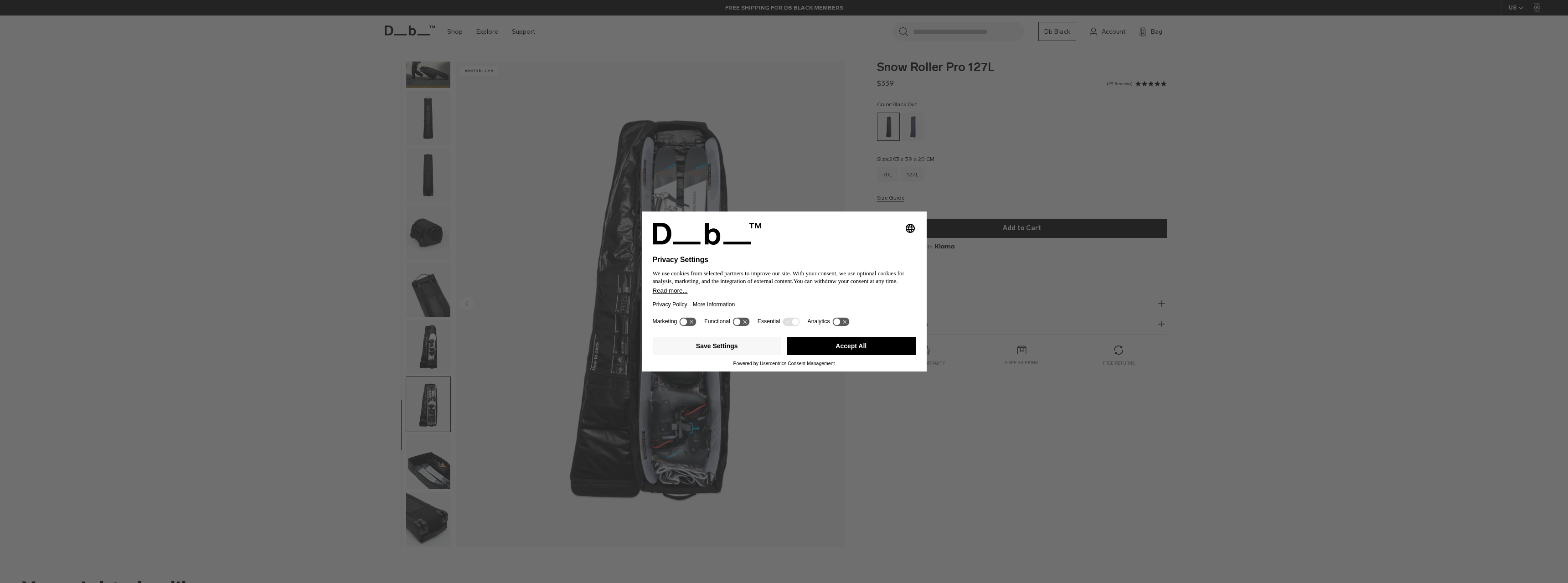
click at [674, 293] on img "8 / 10" at bounding box center [650, 304] width 389 height 485
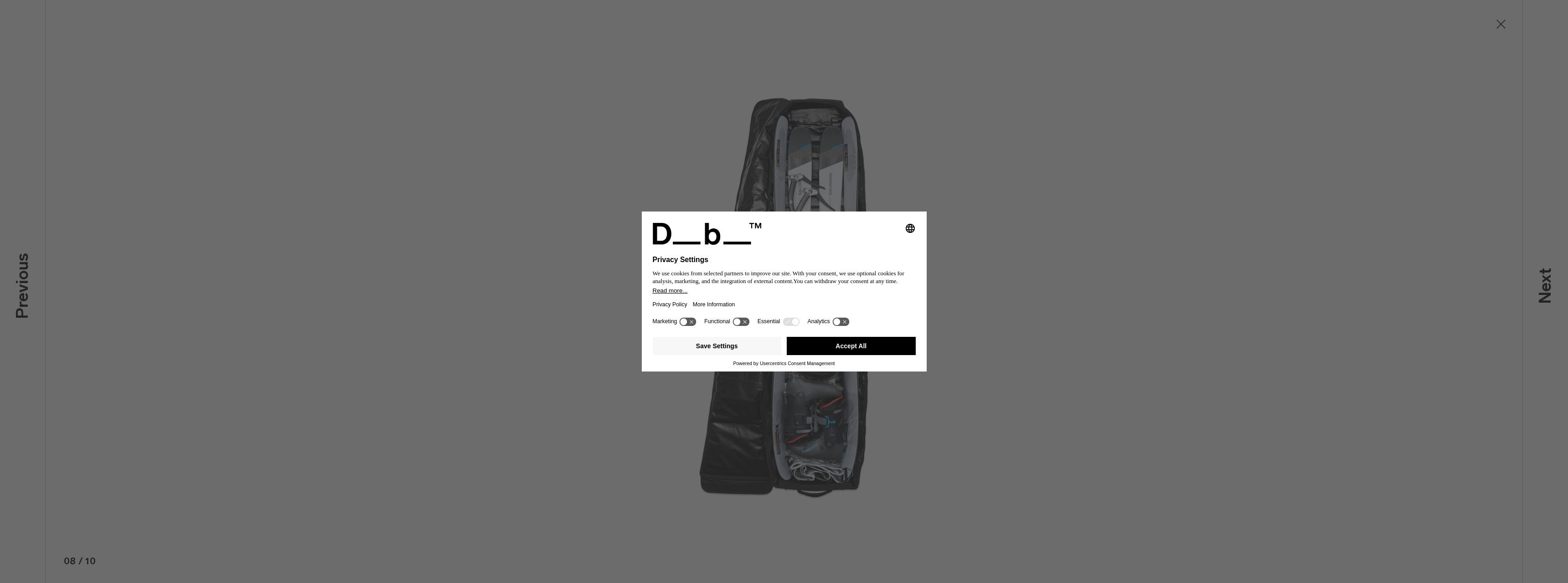
type button "Close"
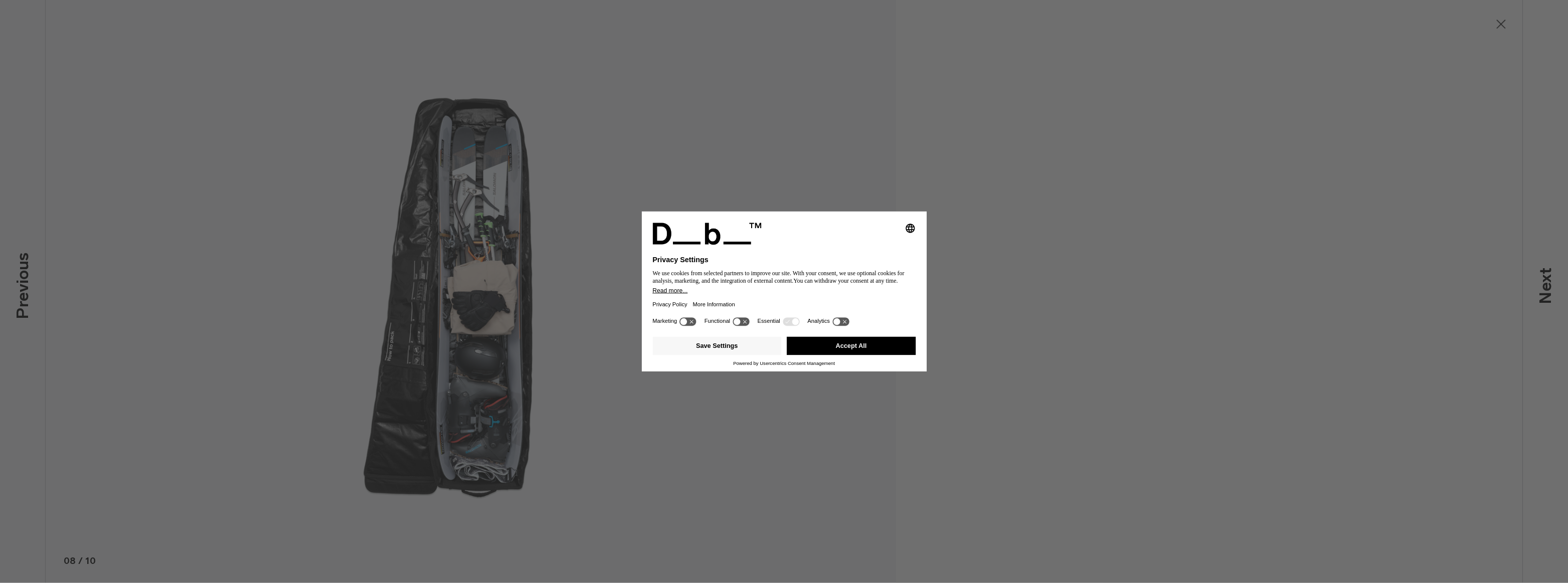
scroll to position [94, 0]
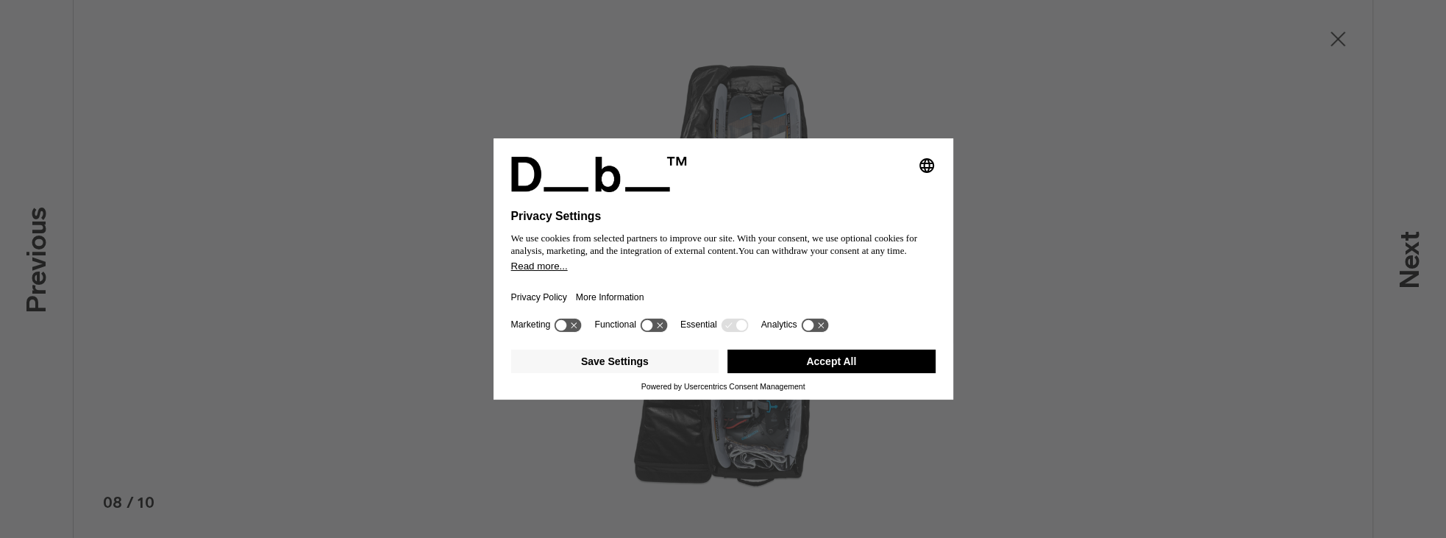
click at [1343, 45] on icon at bounding box center [1337, 39] width 15 height 15
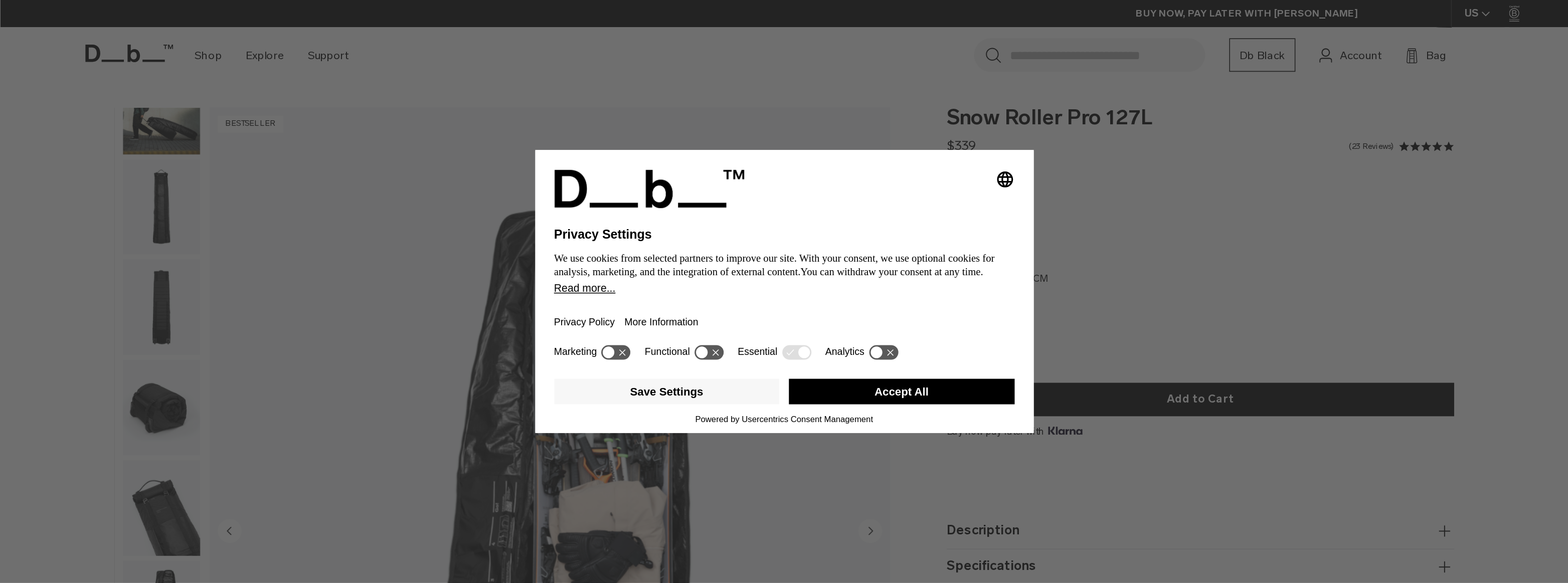
scroll to position [95, 0]
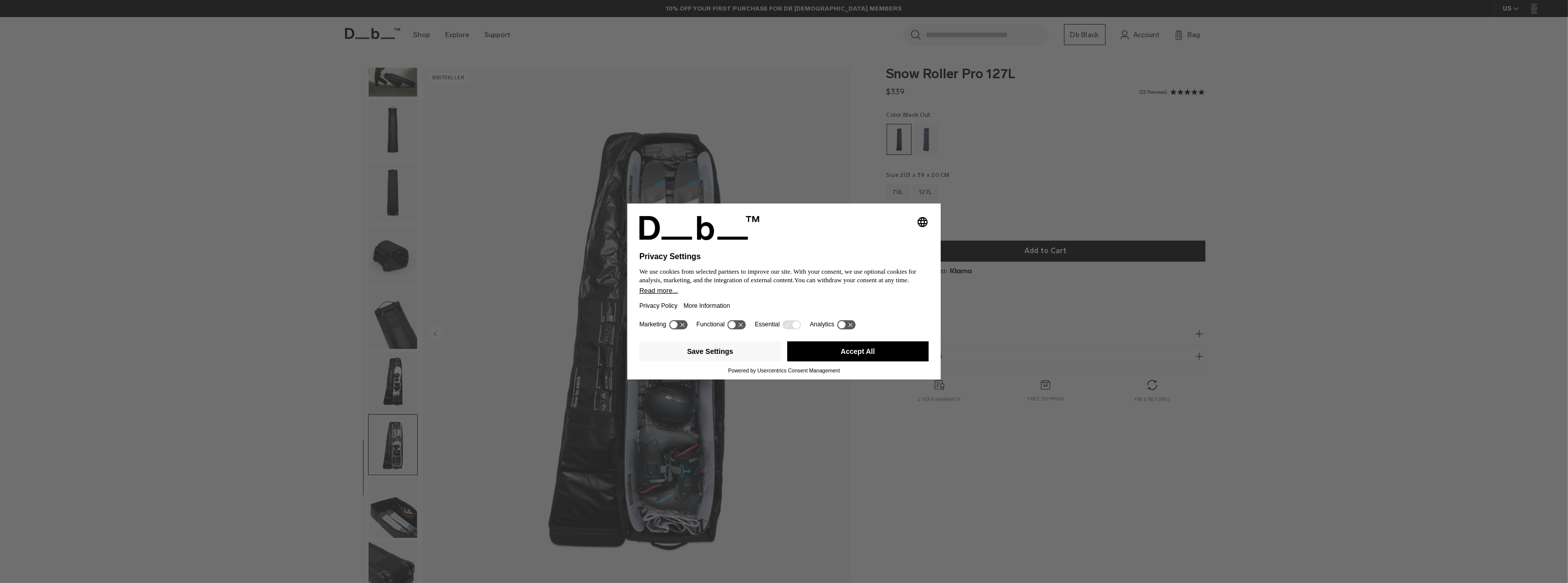
click at [633, 145] on img "8 / 10" at bounding box center [637, 334] width 427 height 534
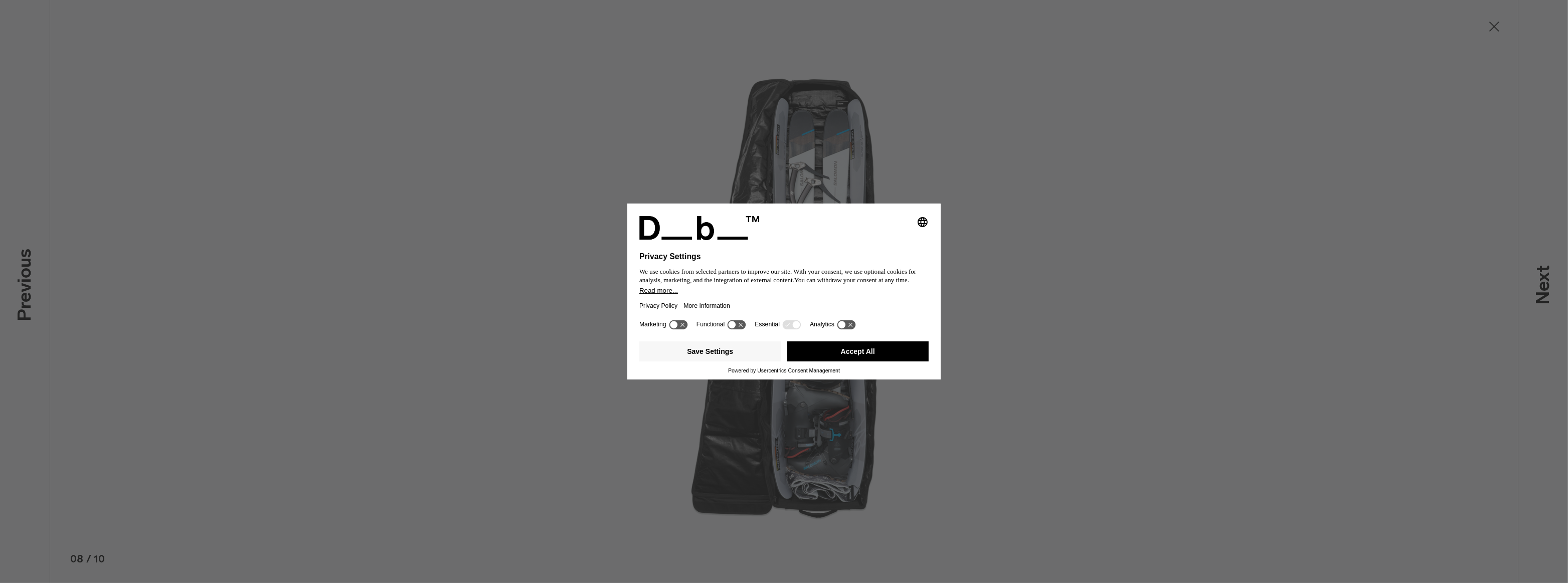
click at [1499, 24] on icon at bounding box center [1494, 27] width 16 height 16
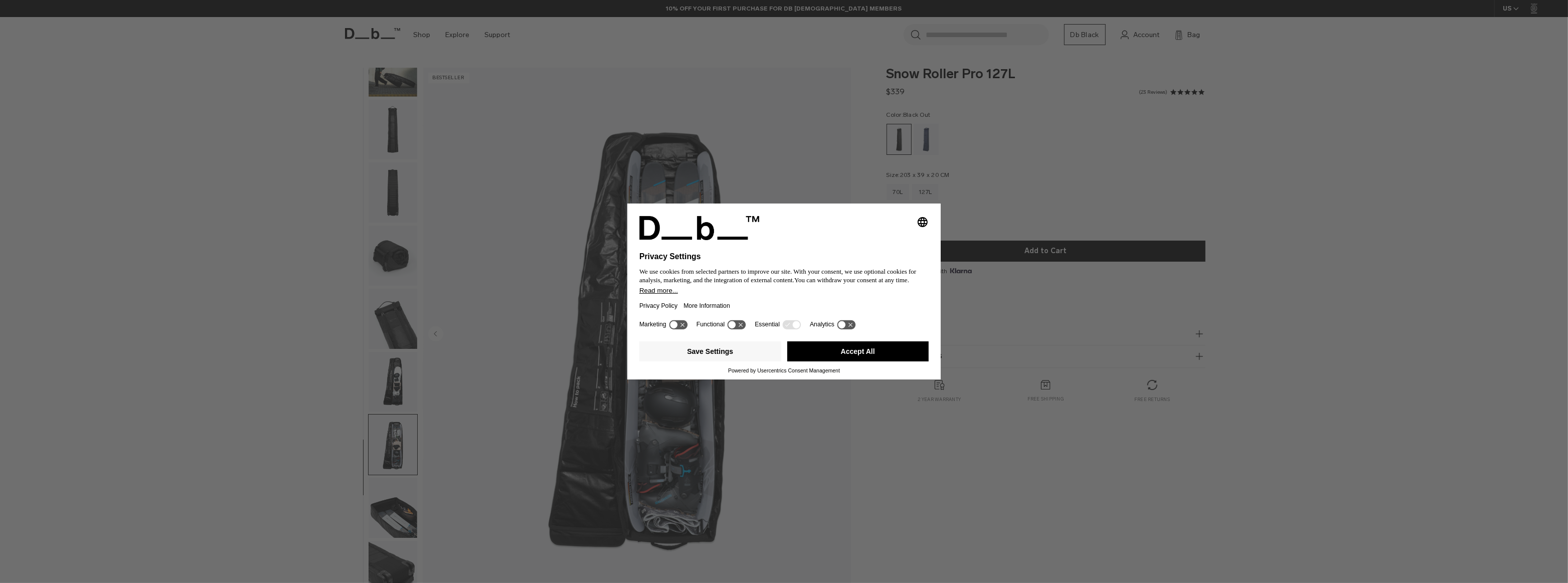
click at [384, 123] on img "button" at bounding box center [393, 130] width 48 height 60
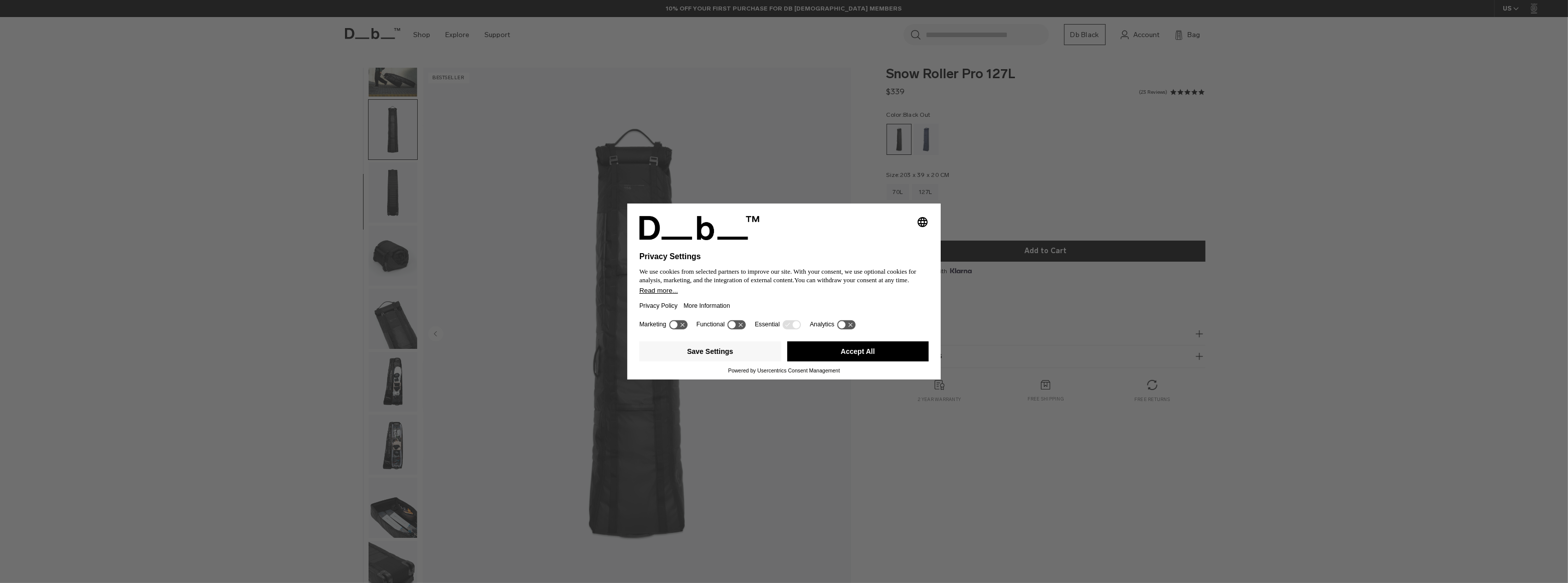
click at [397, 201] on img "button" at bounding box center [393, 192] width 48 height 60
click at [393, 267] on img "button" at bounding box center [393, 256] width 48 height 60
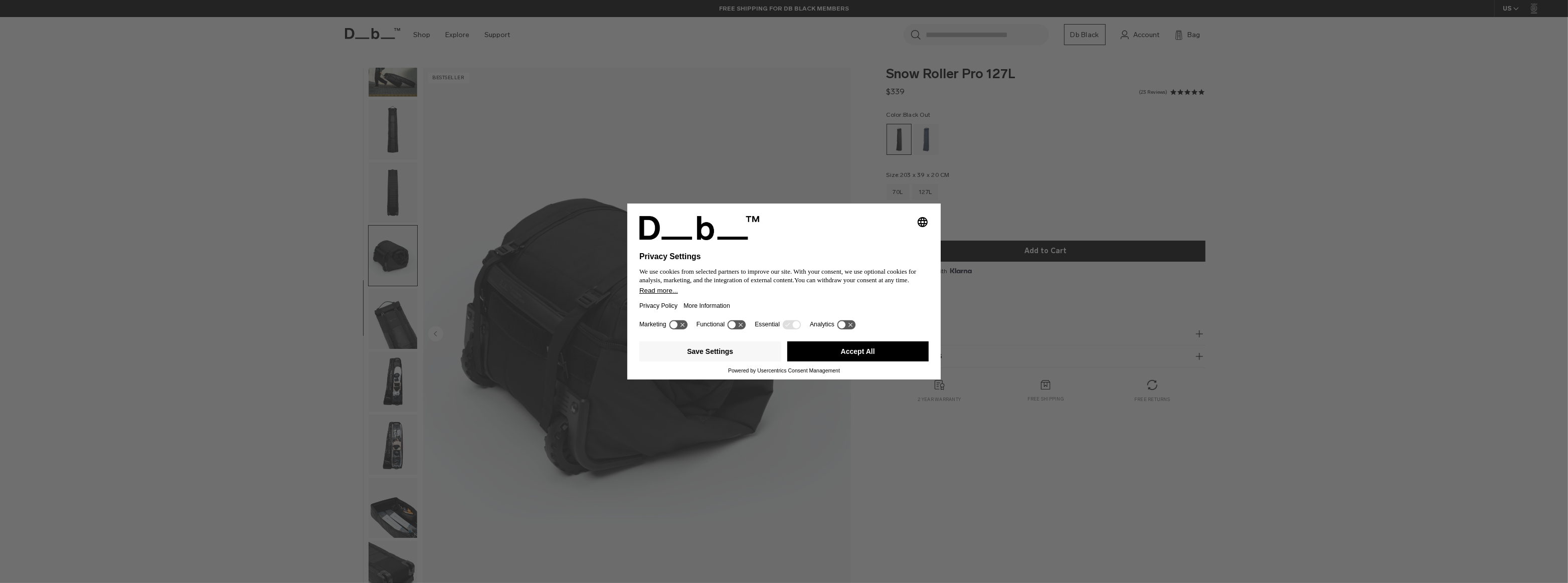
click at [389, 312] on img "button" at bounding box center [393, 319] width 48 height 60
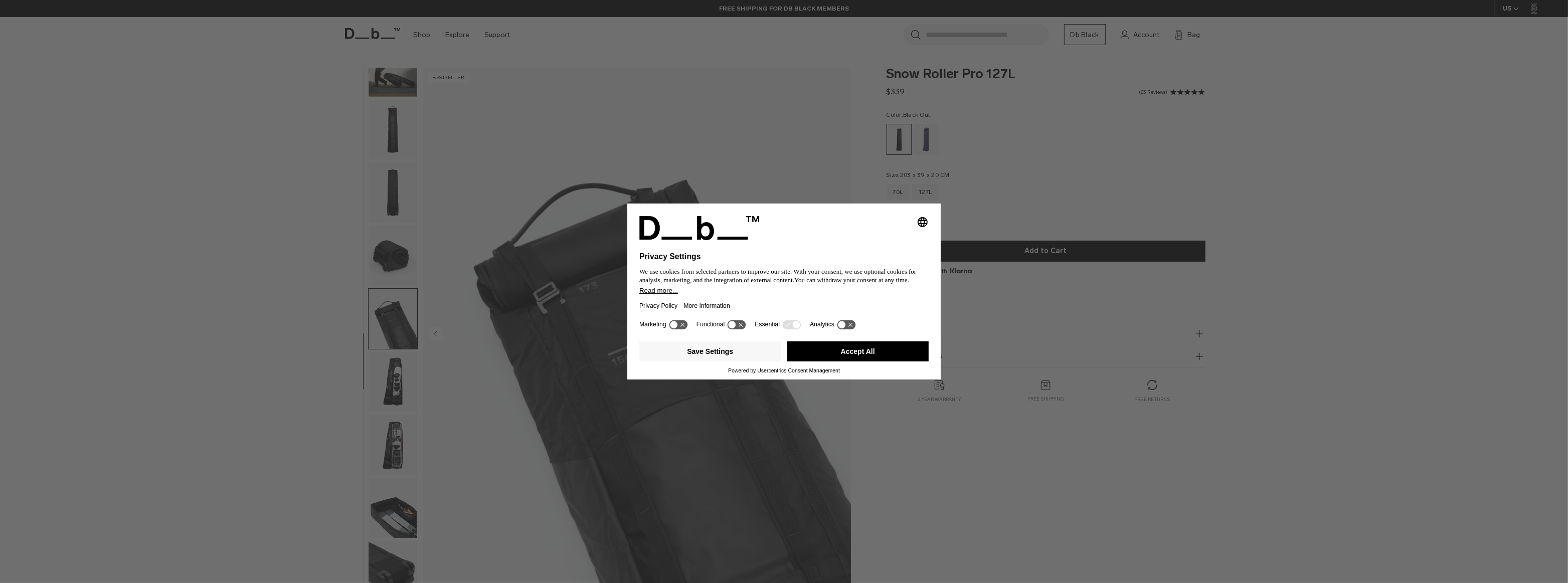
click at [390, 361] on img "button" at bounding box center [393, 382] width 48 height 60
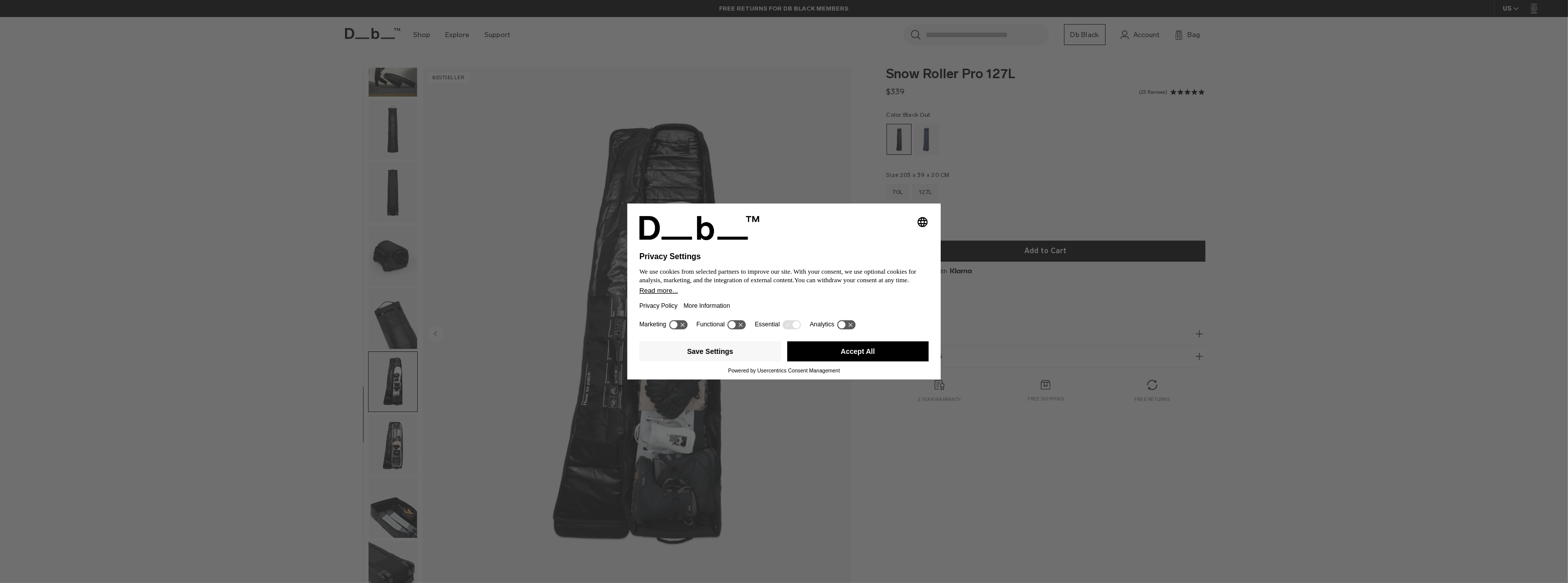
click at [395, 449] on img "button" at bounding box center [393, 445] width 48 height 60
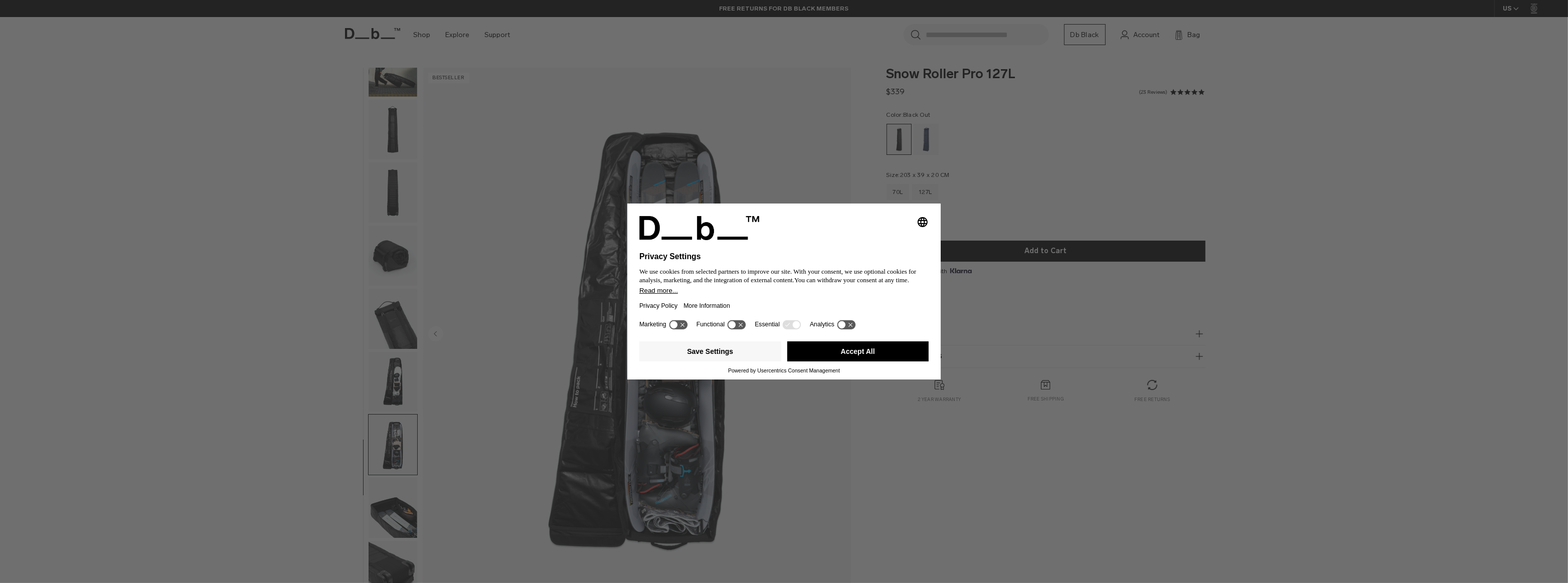
click at [397, 503] on img "button" at bounding box center [393, 508] width 48 height 60
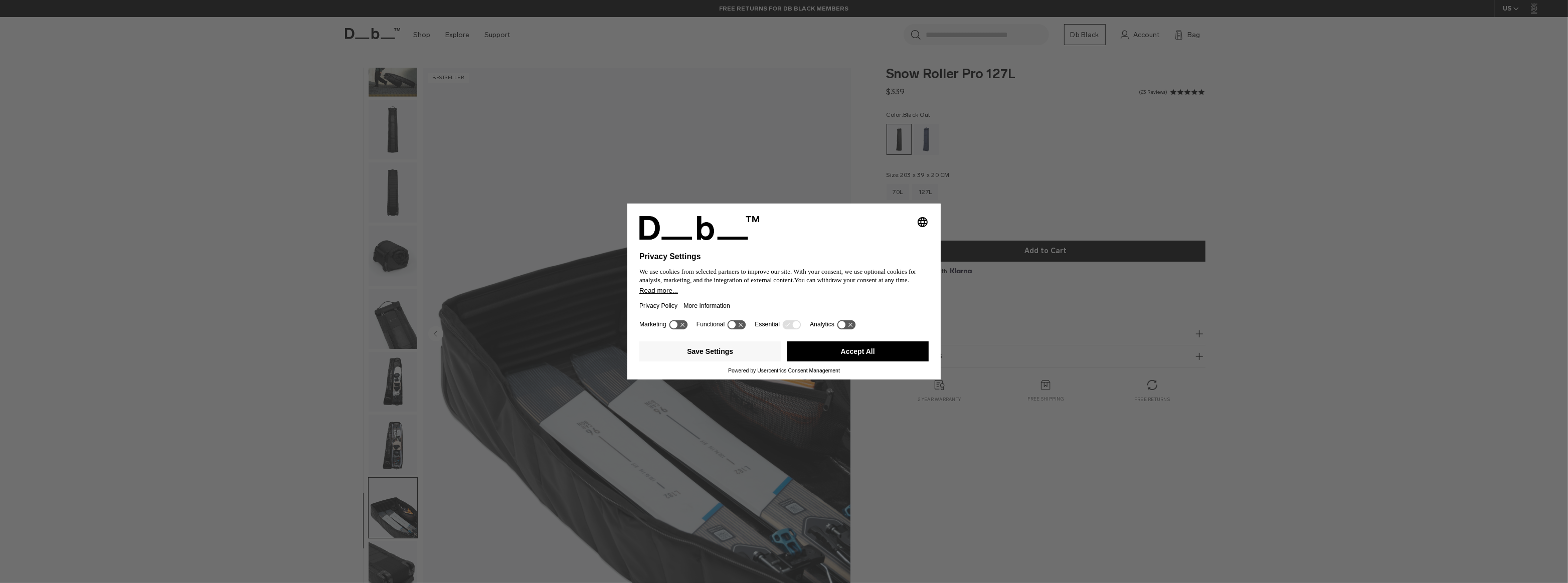
click at [397, 445] on img "button" at bounding box center [393, 445] width 48 height 60
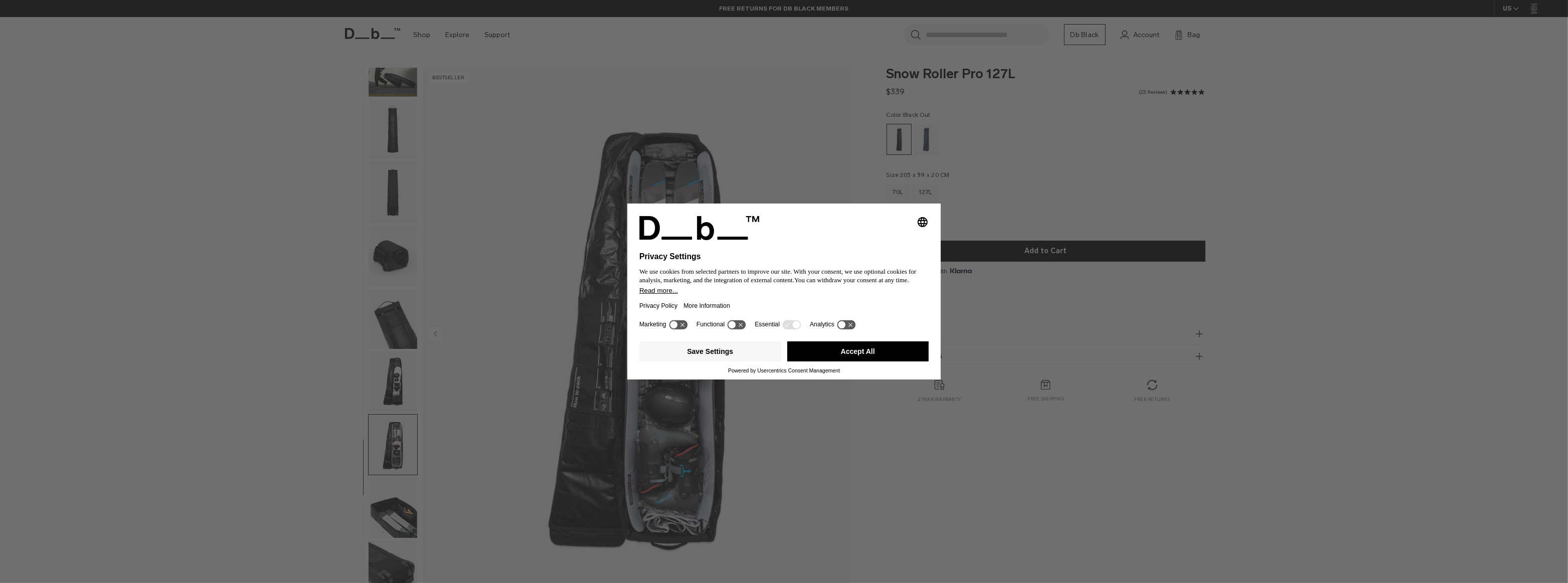
click at [391, 385] on img "button" at bounding box center [393, 382] width 48 height 60
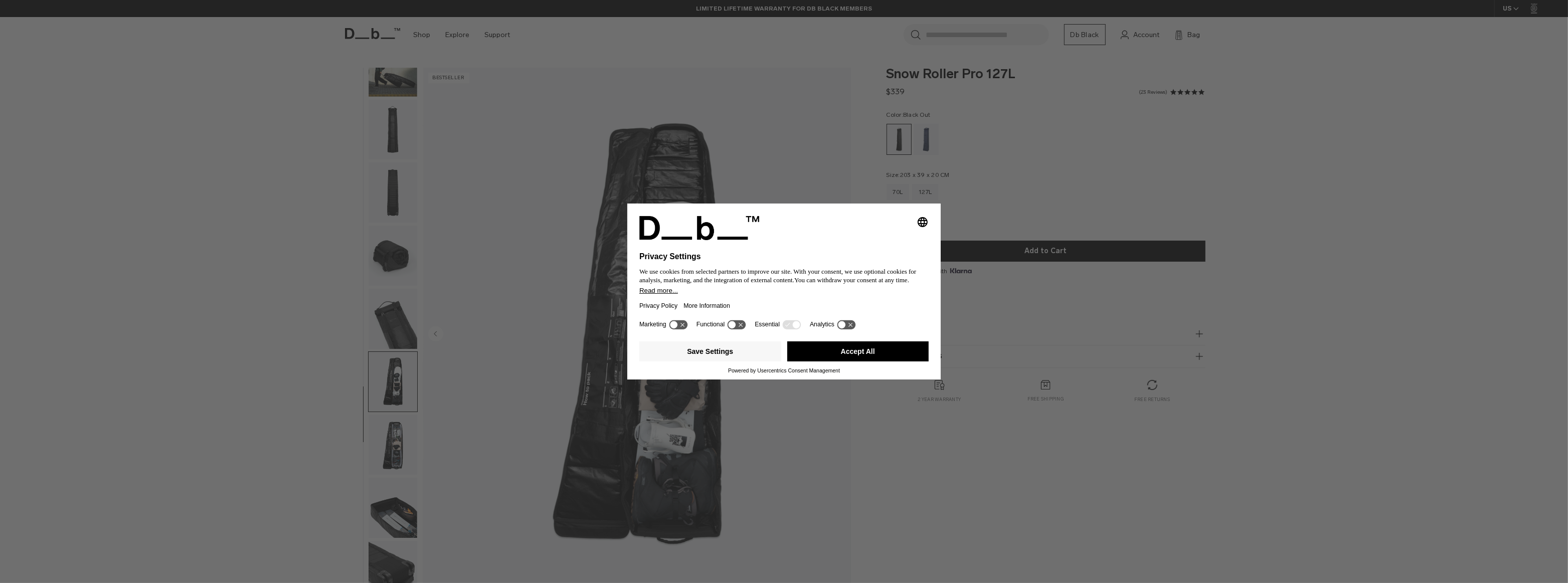
click at [382, 439] on img "button" at bounding box center [393, 445] width 48 height 60
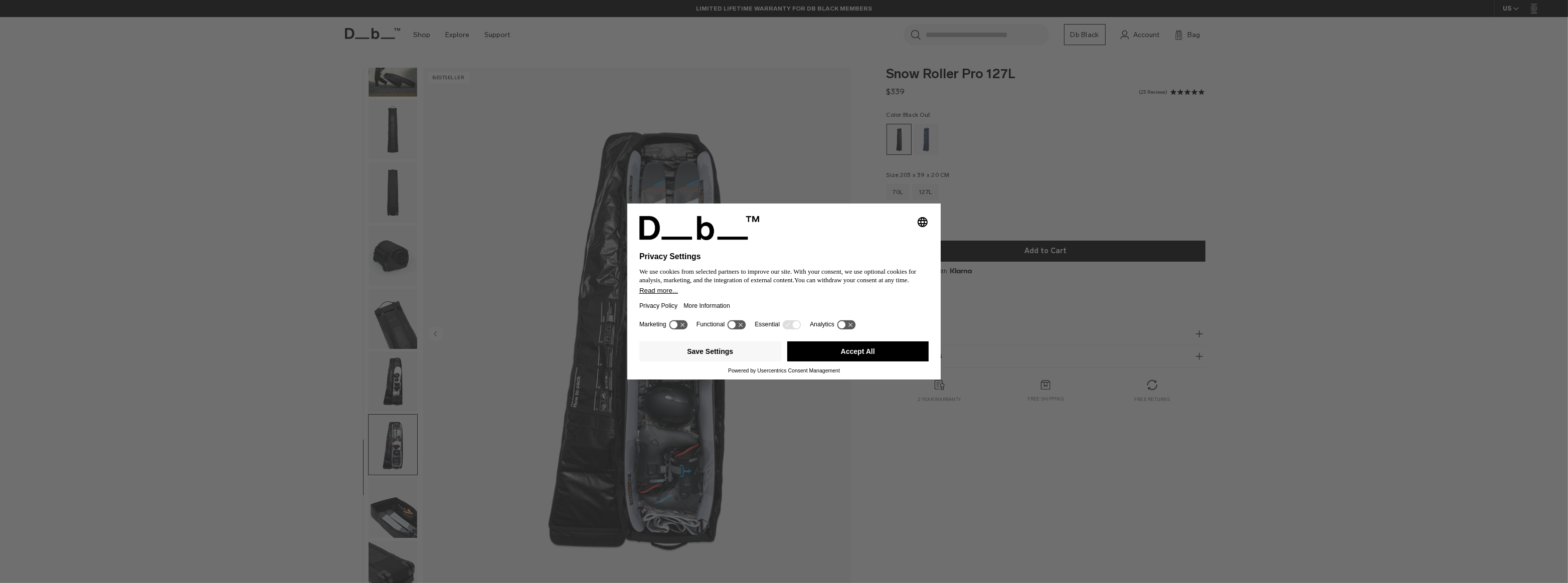
click at [397, 374] on img "button" at bounding box center [393, 382] width 48 height 60
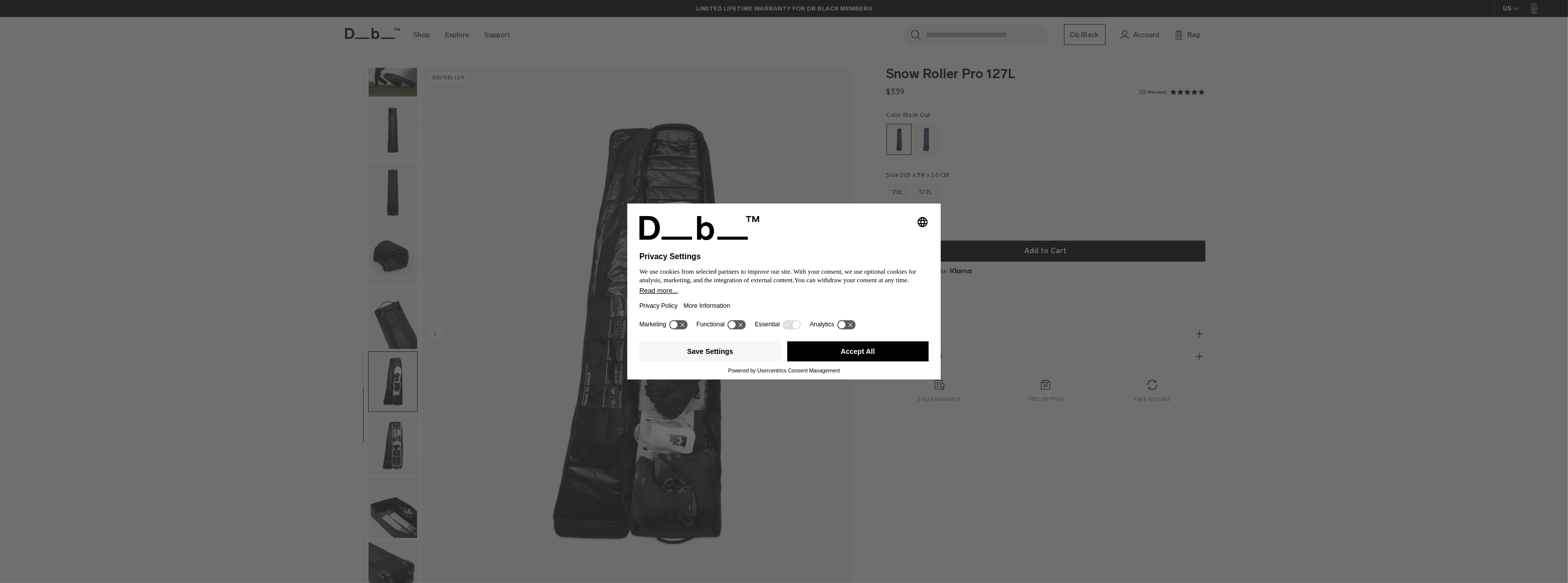
click at [403, 452] on img "button" at bounding box center [393, 445] width 48 height 60
